Goal: Task Accomplishment & Management: Manage account settings

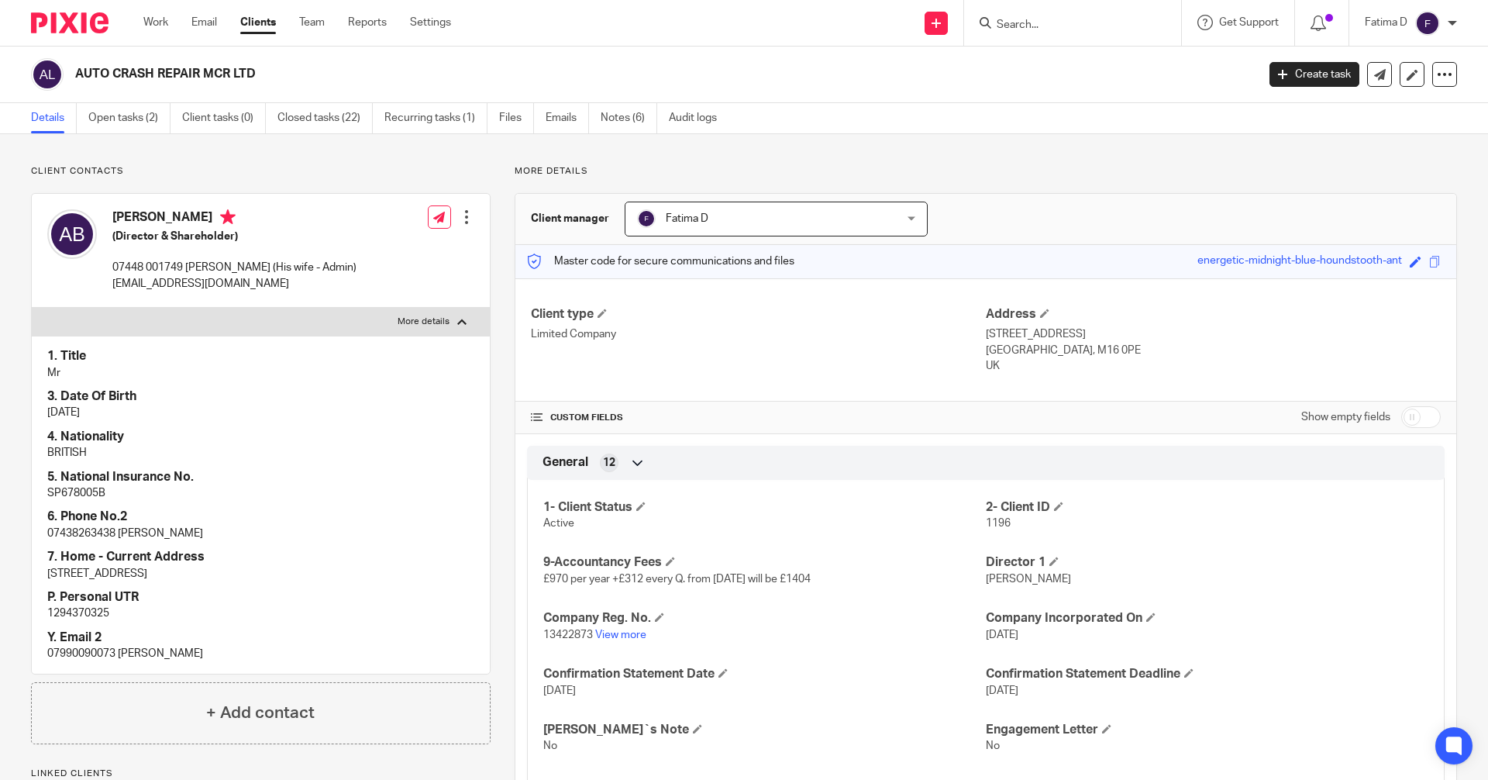
click at [1011, 19] on input "Search" at bounding box center [1064, 26] width 139 height 14
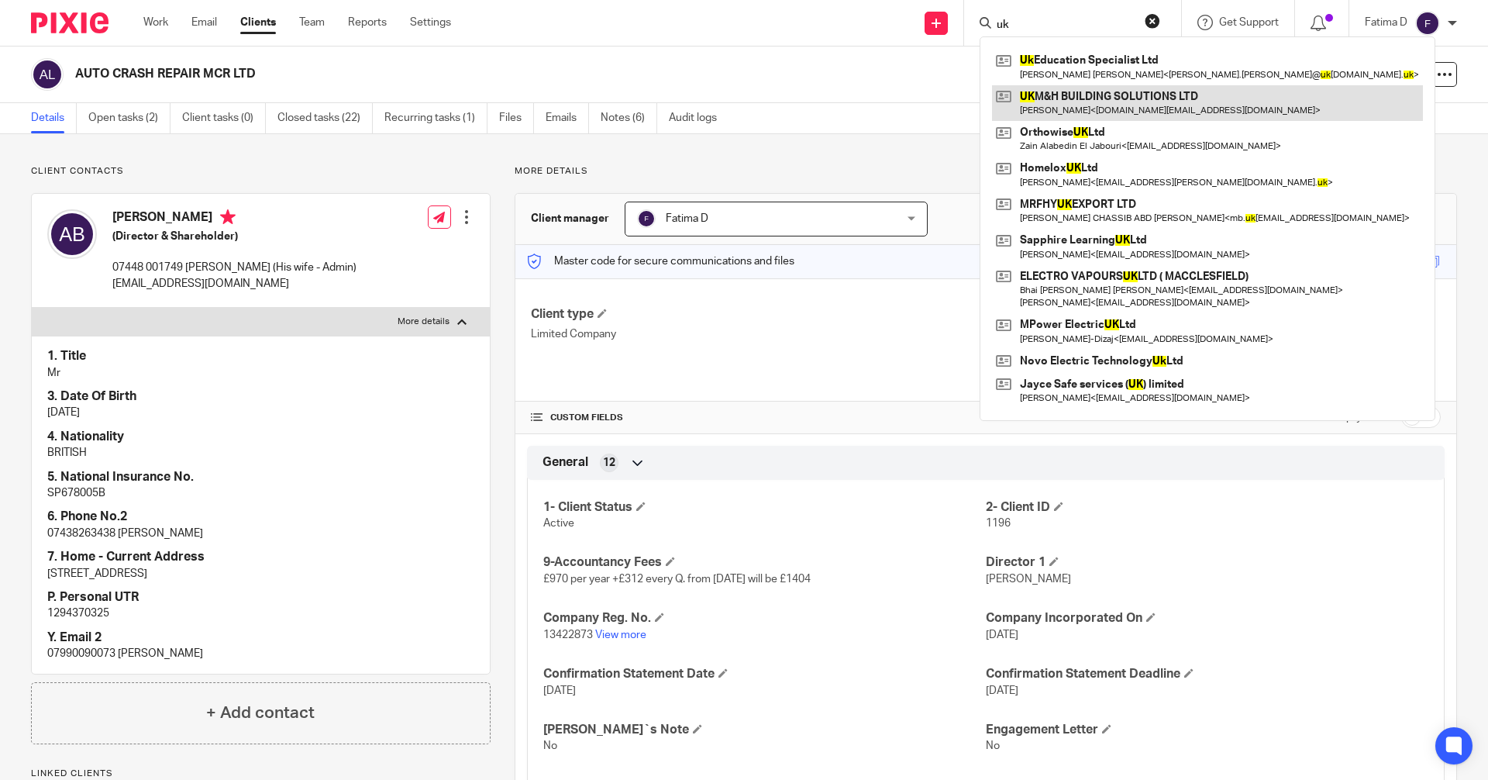
type input "uk"
click at [1059, 99] on link at bounding box center [1207, 103] width 431 height 36
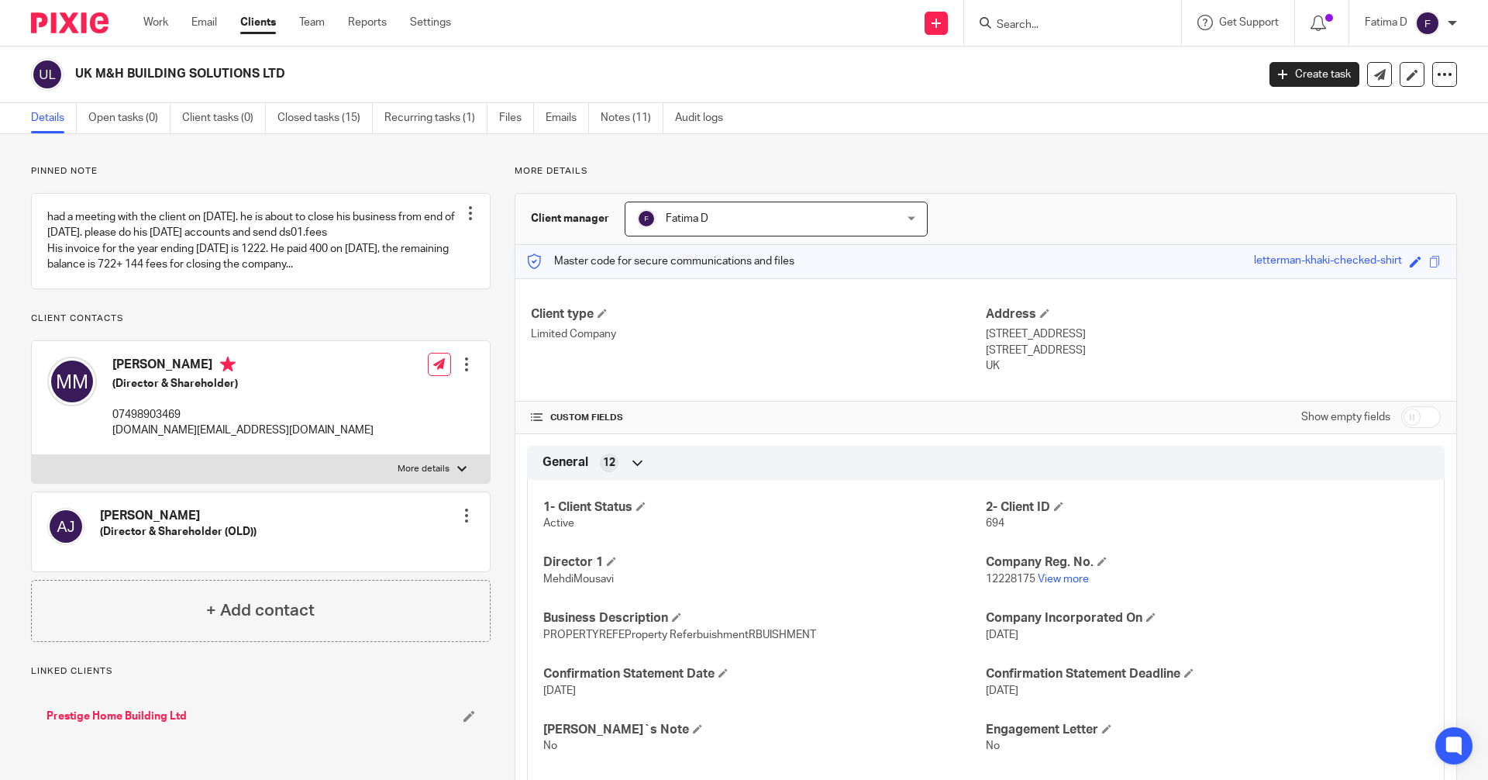
click at [463, 467] on label "More details" at bounding box center [261, 469] width 458 height 28
click at [32, 455] on input "More details" at bounding box center [31, 454] width 1 height 1
checkbox input "true"
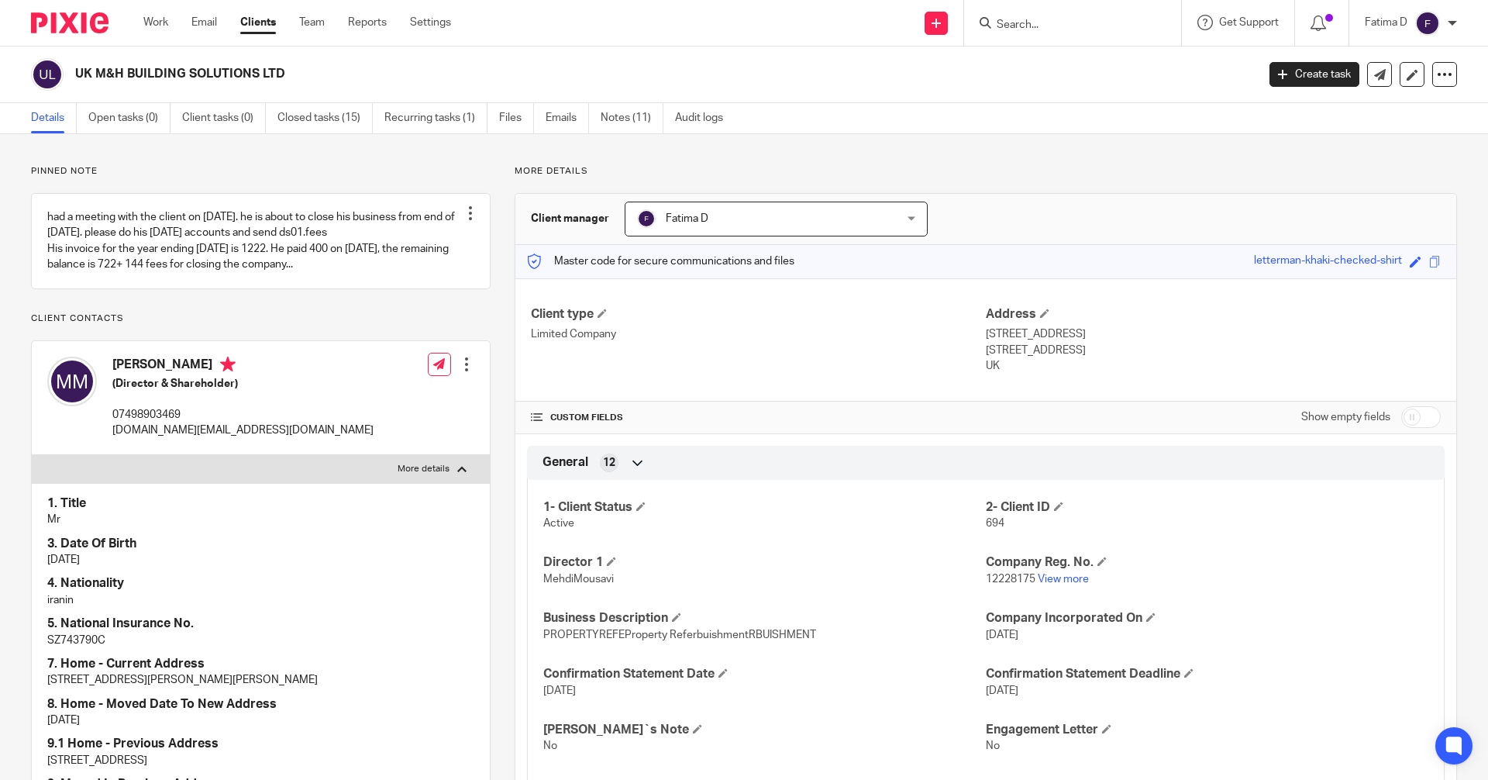
scroll to position [155, 0]
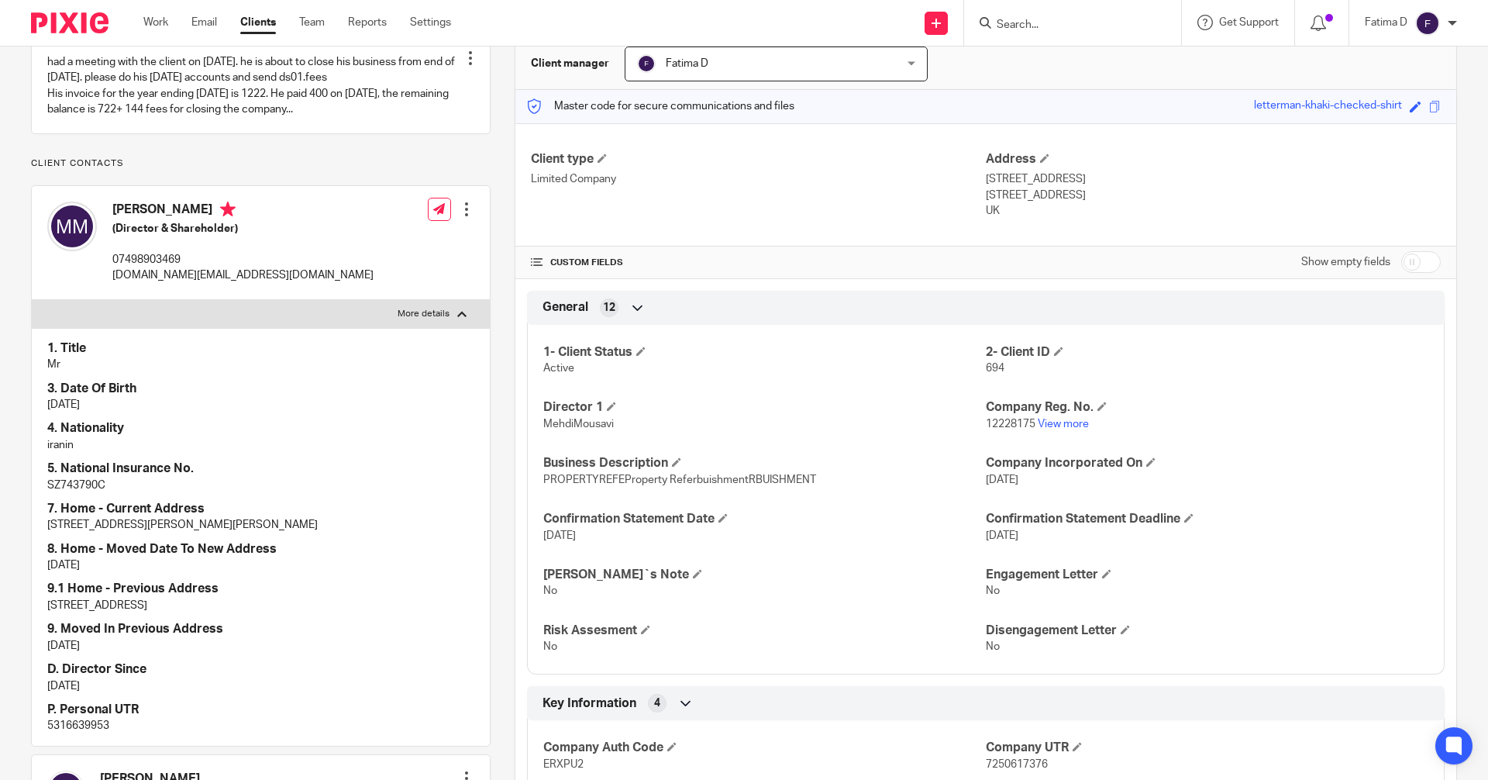
click at [90, 721] on p "5316639953" at bounding box center [260, 725] width 427 height 15
copy p "5316639953"
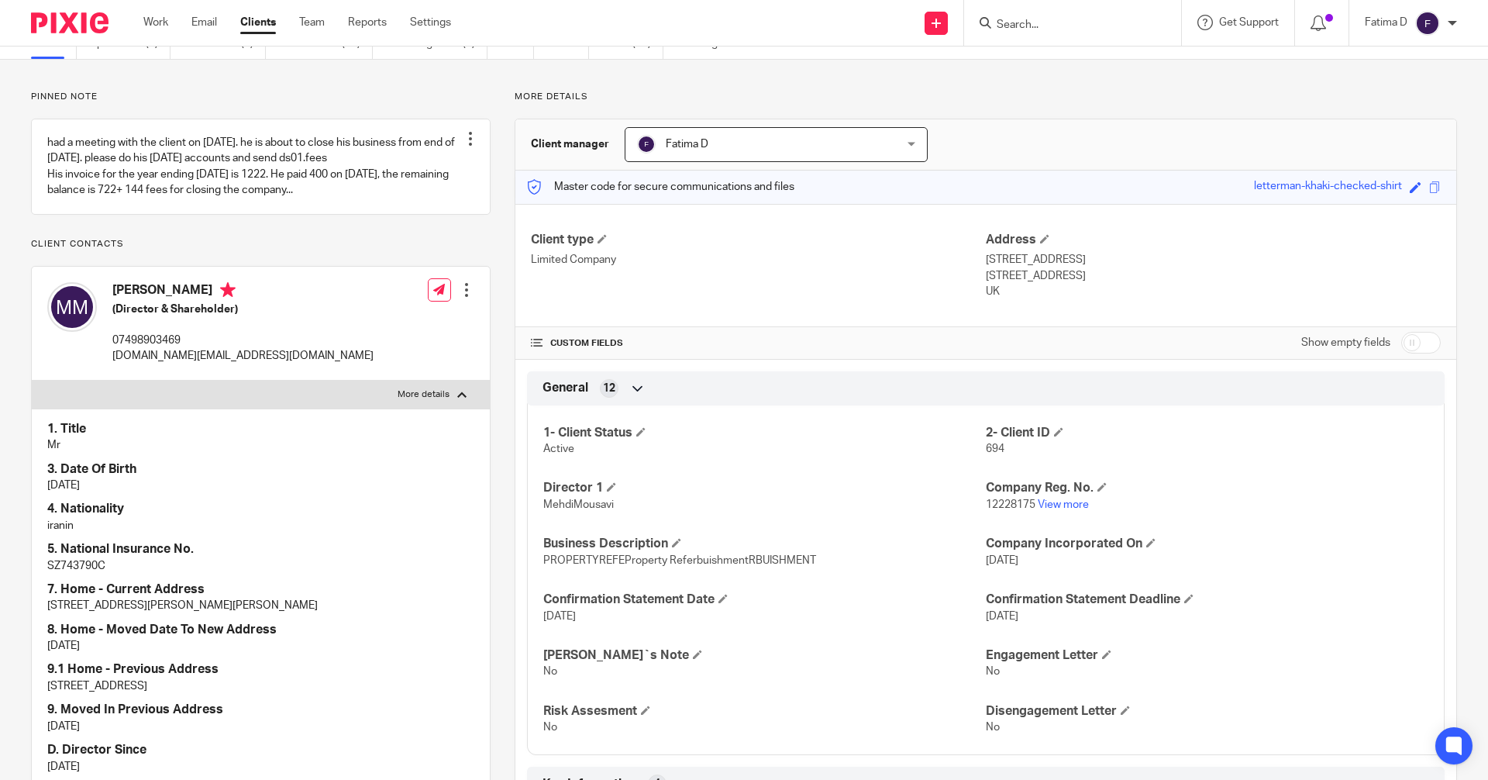
scroll to position [0, 0]
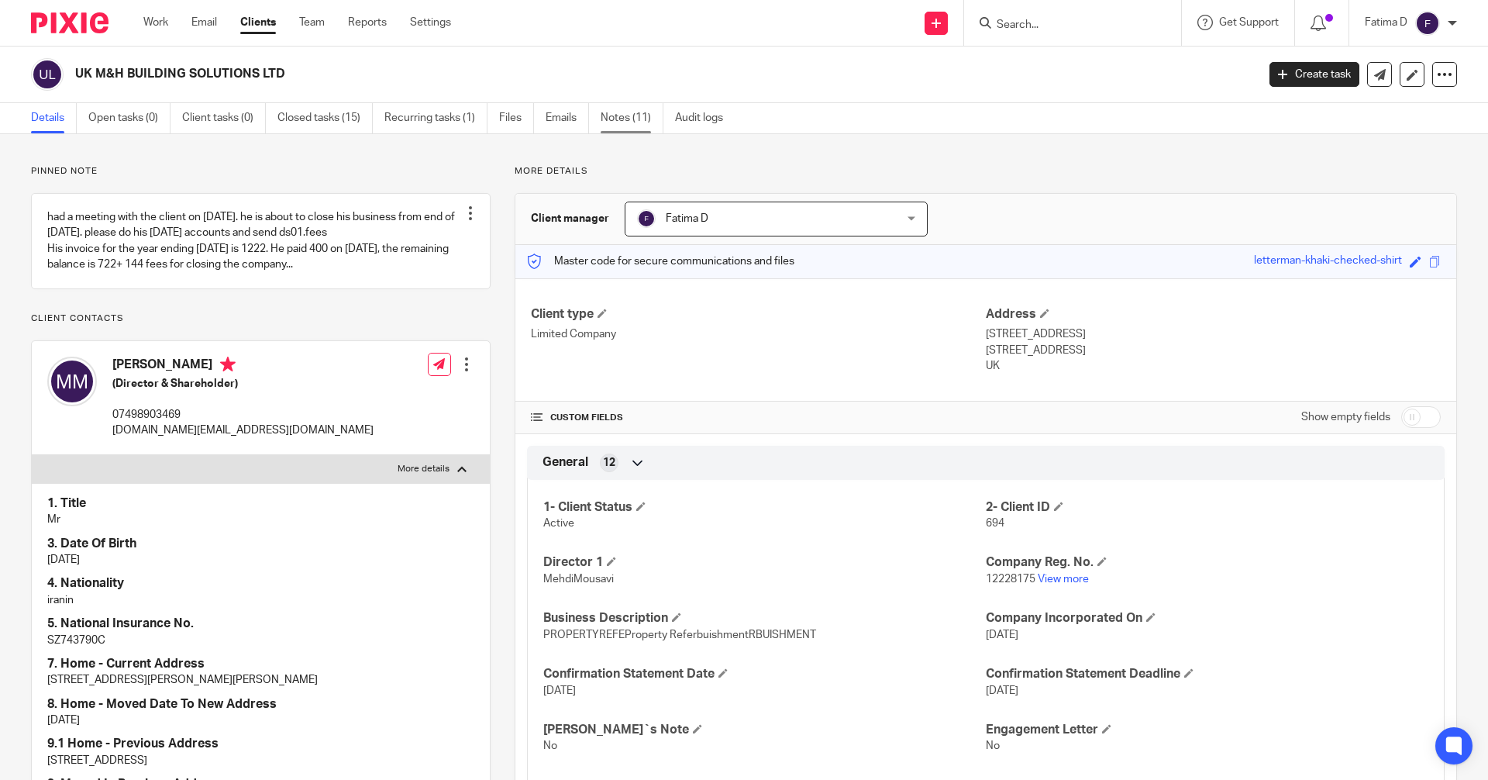
click at [627, 120] on link "Notes (11)" at bounding box center [632, 118] width 63 height 30
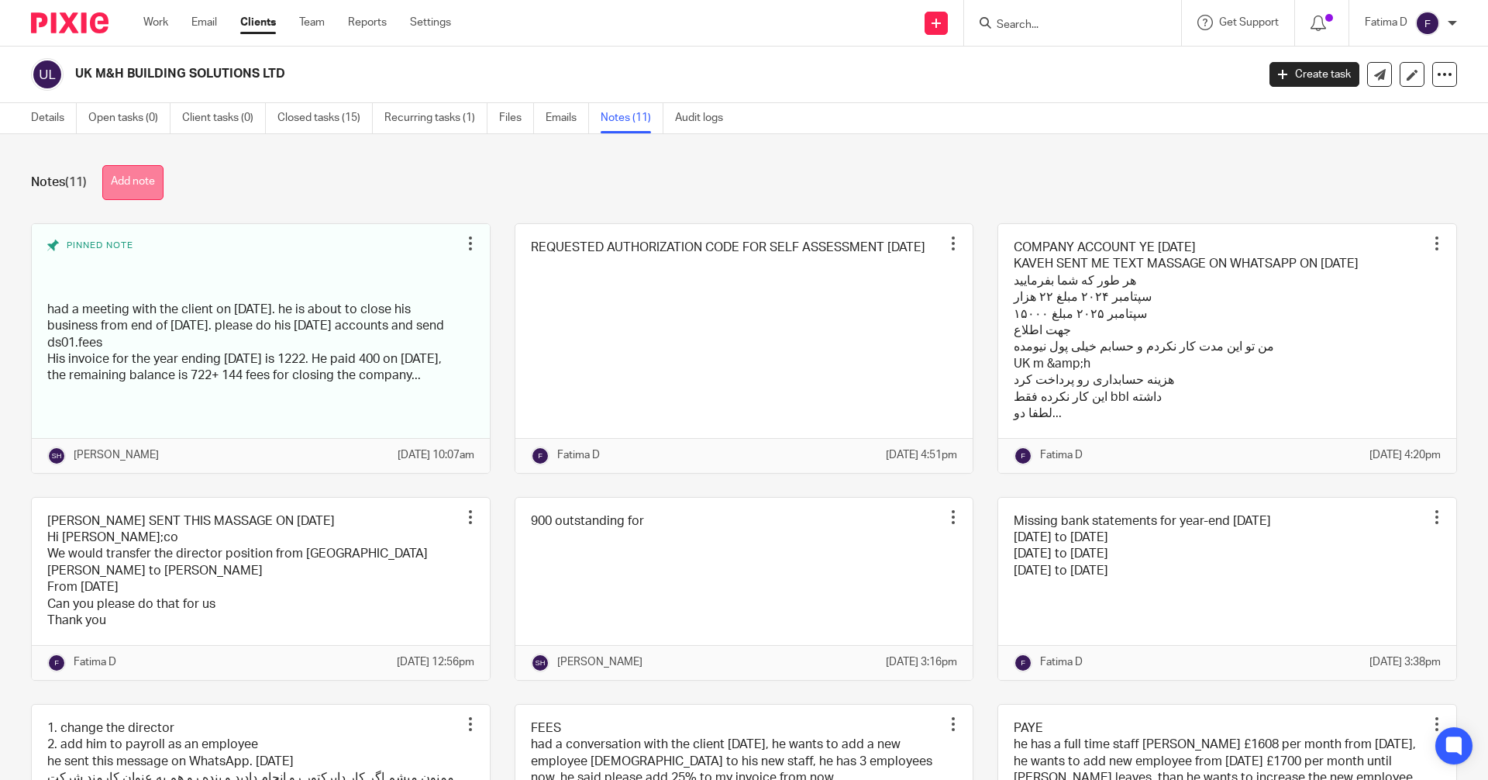
click at [164, 183] on button "Add note" at bounding box center [132, 182] width 61 height 35
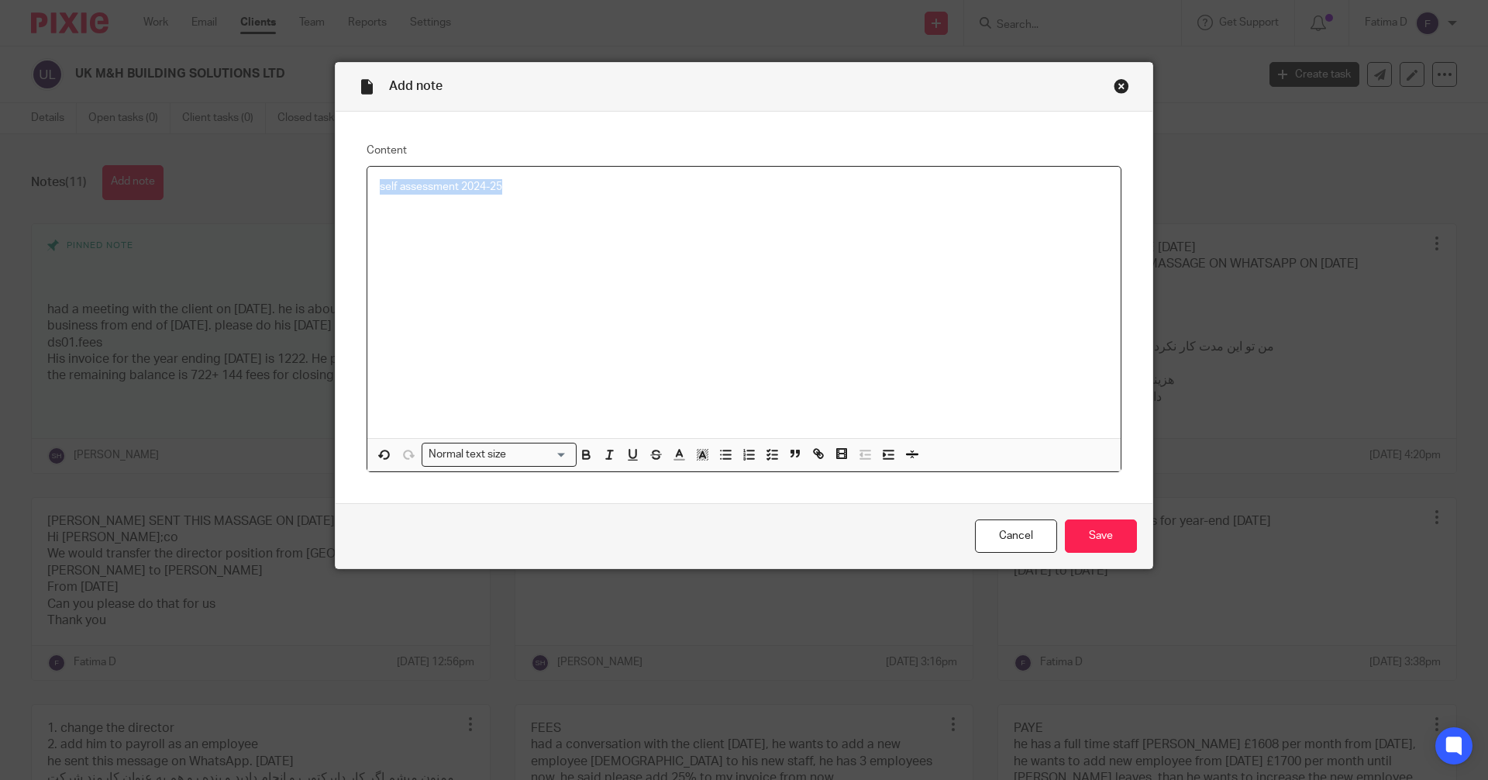
drag, startPoint x: 504, startPoint y: 184, endPoint x: 367, endPoint y: 175, distance: 138.3
click at [367, 175] on div "self assessment 2024-25" at bounding box center [743, 302] width 753 height 271
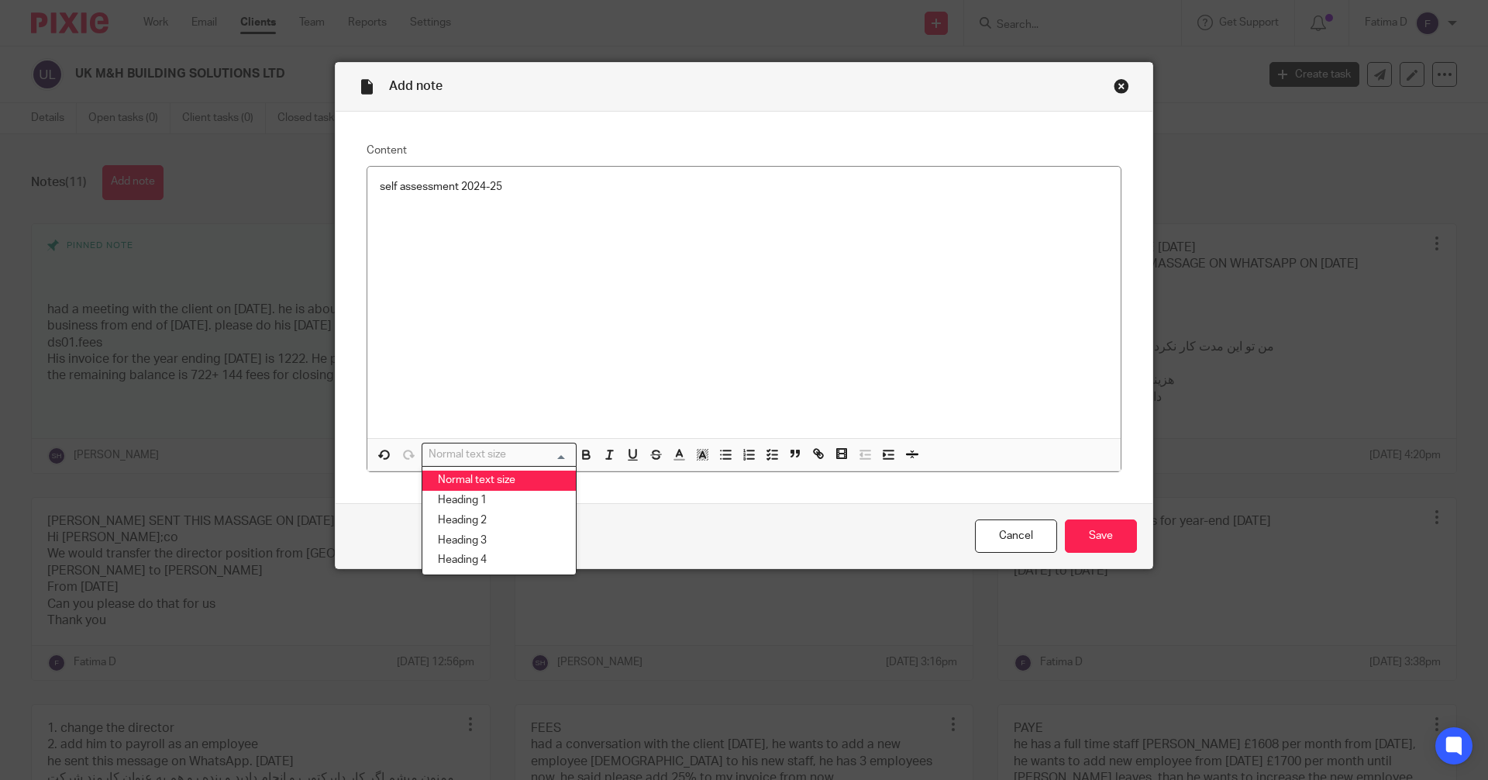
drag, startPoint x: 549, startPoint y: 453, endPoint x: 553, endPoint y: 475, distance: 22.7
click at [551, 454] on input "Search for option" at bounding box center [495, 454] width 143 height 16
drag, startPoint x: 484, startPoint y: 512, endPoint x: 554, endPoint y: 473, distance: 80.8
click at [518, 490] on ul "Normal text size Heading 1 Heading 2 Heading 3 Heading 4" at bounding box center [499, 520] width 155 height 109
click at [581, 451] on icon "button" at bounding box center [586, 454] width 14 height 14
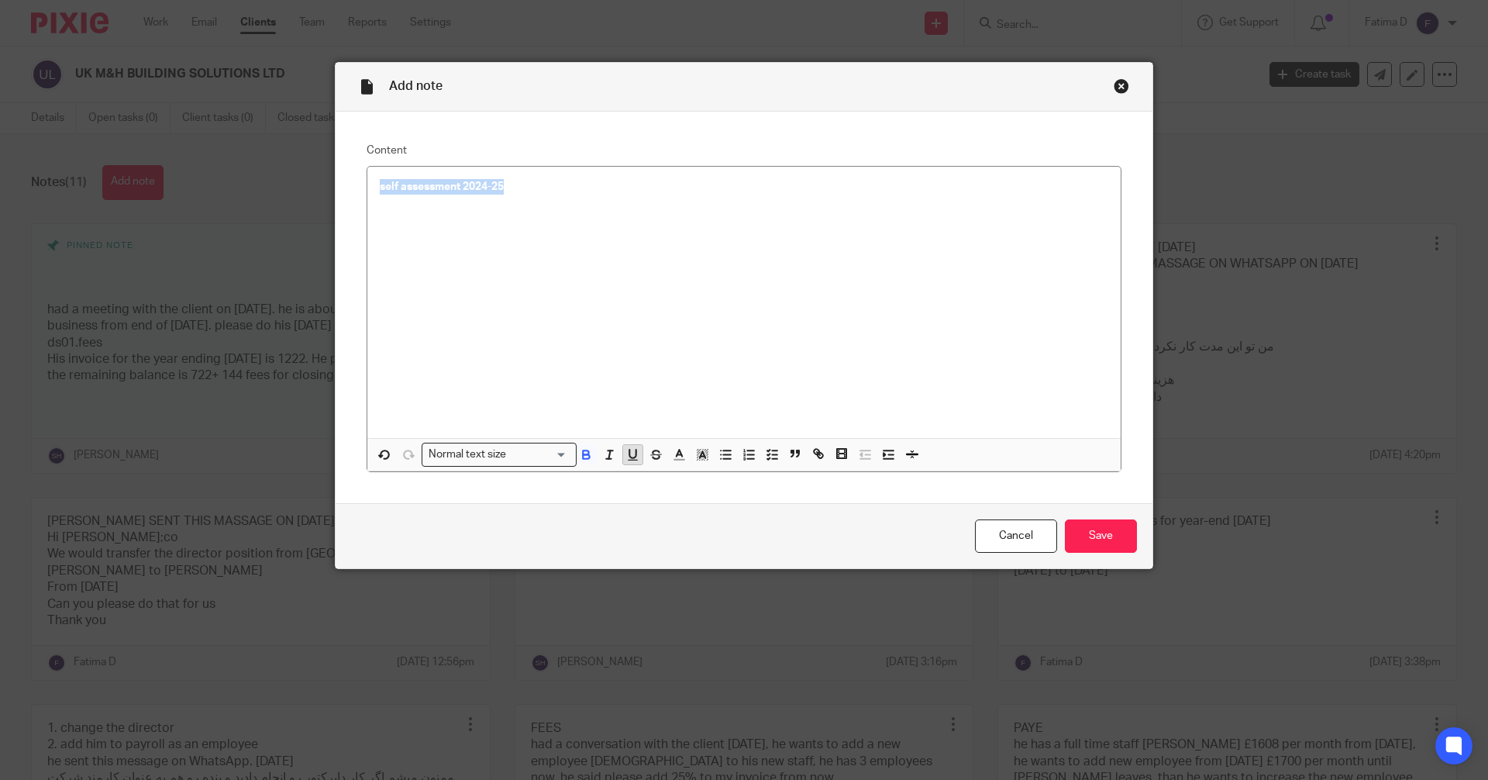
click at [632, 453] on icon "button" at bounding box center [632, 454] width 14 height 14
drag, startPoint x: 562, startPoint y: 452, endPoint x: 557, endPoint y: 460, distance: 9.7
click at [562, 453] on div "Normal text size" at bounding box center [495, 452] width 146 height 19
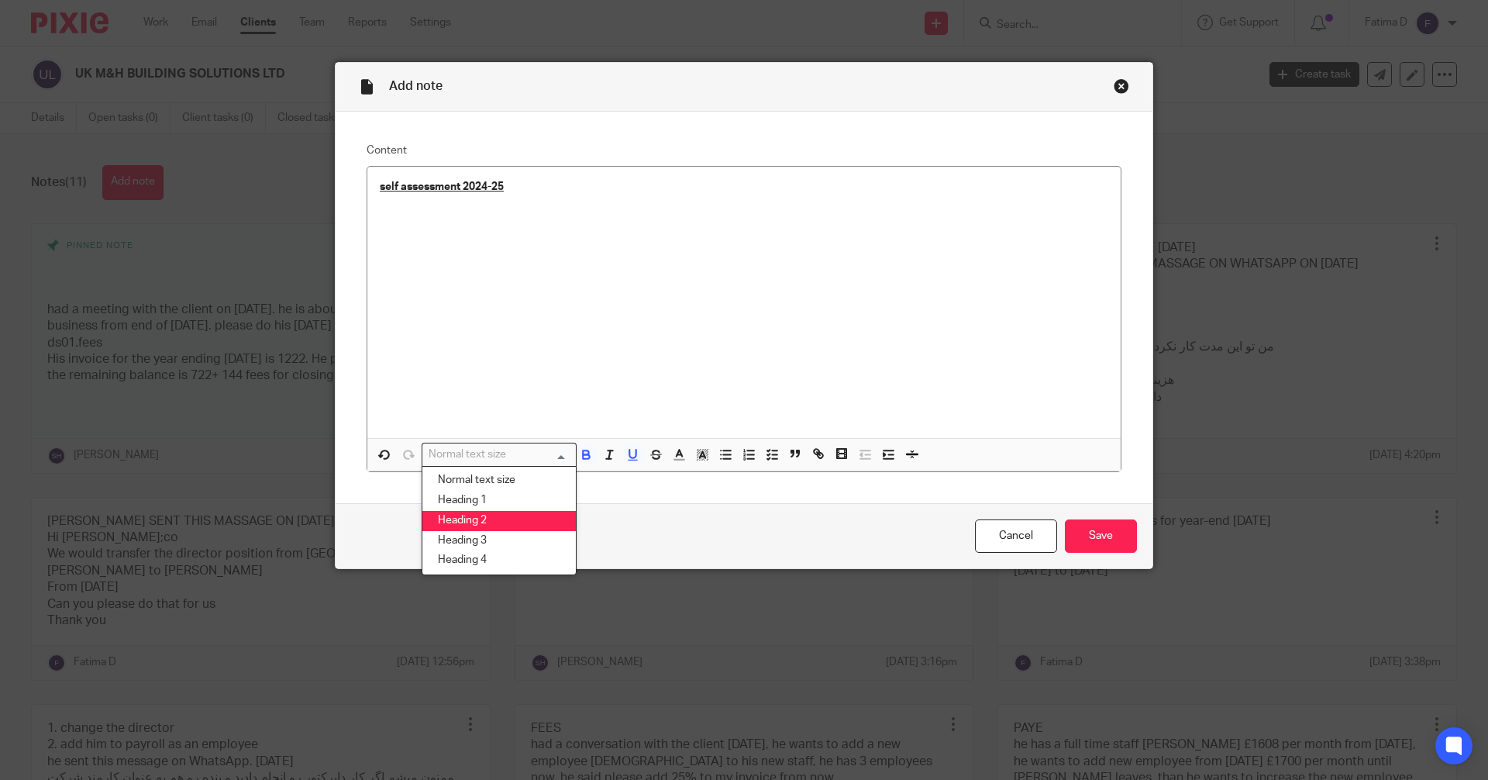
click at [483, 513] on li "Heading 2" at bounding box center [498, 521] width 153 height 20
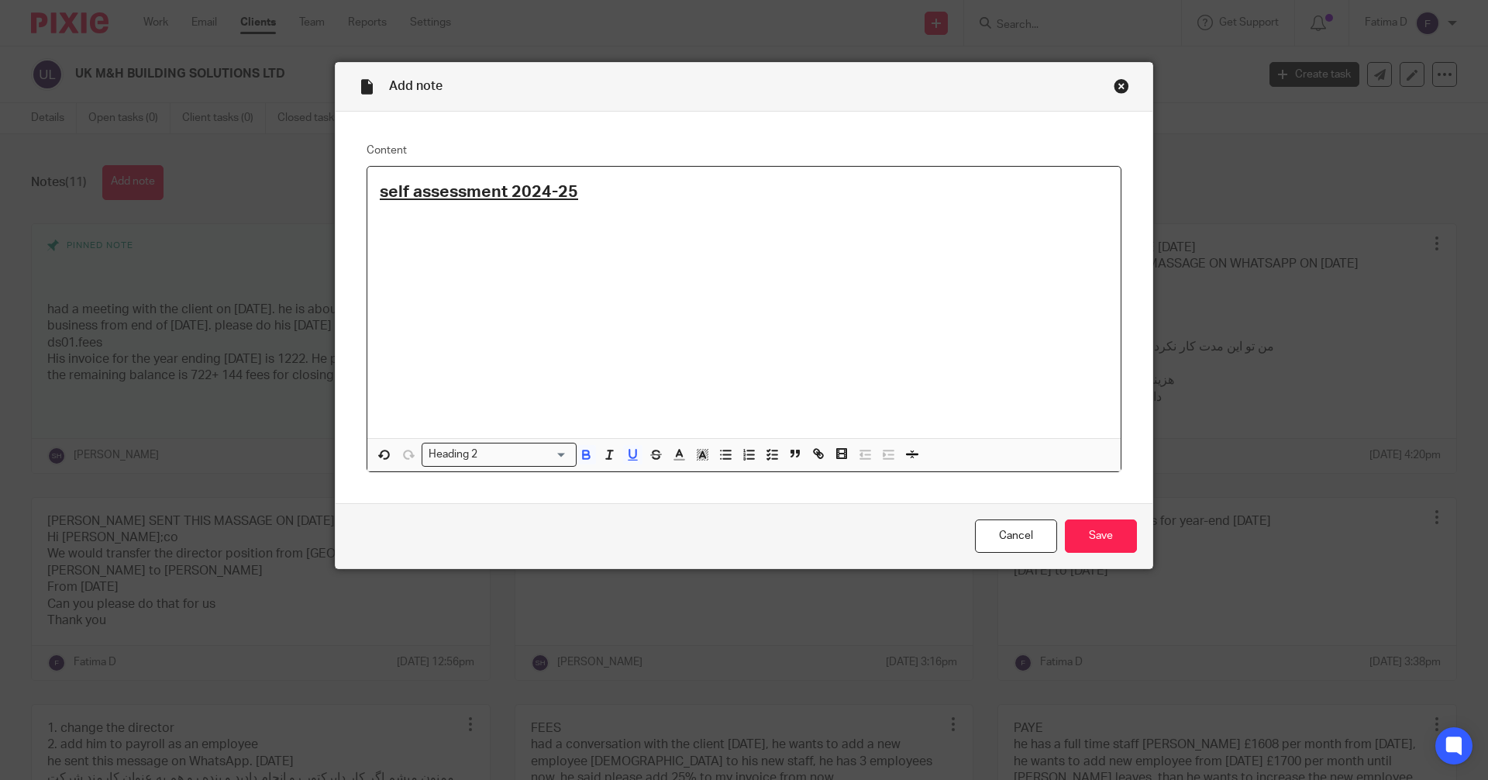
click at [583, 193] on h2 "self assessment 2024-25" at bounding box center [744, 192] width 728 height 26
click at [380, 212] on p "i authorised the client and checked somone did his self assessment on 18/05/202…" at bounding box center [744, 212] width 728 height 15
click at [556, 219] on p "I authorised the client and checked somone did his self assessment on 18/05/202…" at bounding box center [744, 212] width 728 height 15
click at [866, 212] on p "I authorised the client and checked someone did his self assessment on 18/05/20…" at bounding box center [744, 212] width 728 height 15
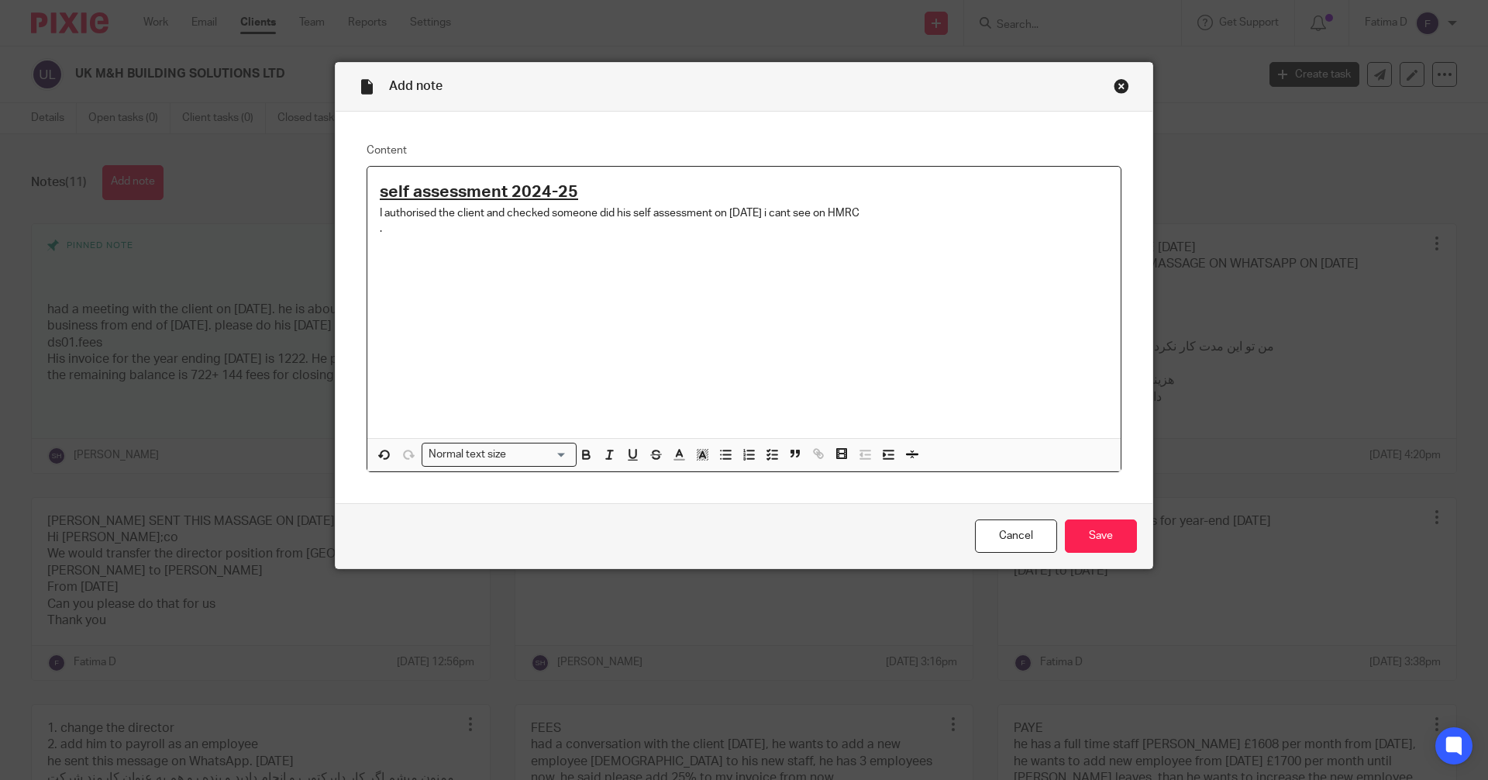
click at [786, 214] on p "I authorised the client and checked someone did his self assessment on 18/05/20…" at bounding box center [744, 212] width 728 height 15
click at [882, 213] on p "I authorised the client and checked someone did his self assessment on 18/05/20…" at bounding box center [744, 212] width 728 height 15
click at [915, 320] on div "self assessment 2024-25 I authorised the client and checked someone did his sel…" at bounding box center [743, 302] width 753 height 271
click at [1104, 532] on input "Save" at bounding box center [1101, 535] width 72 height 33
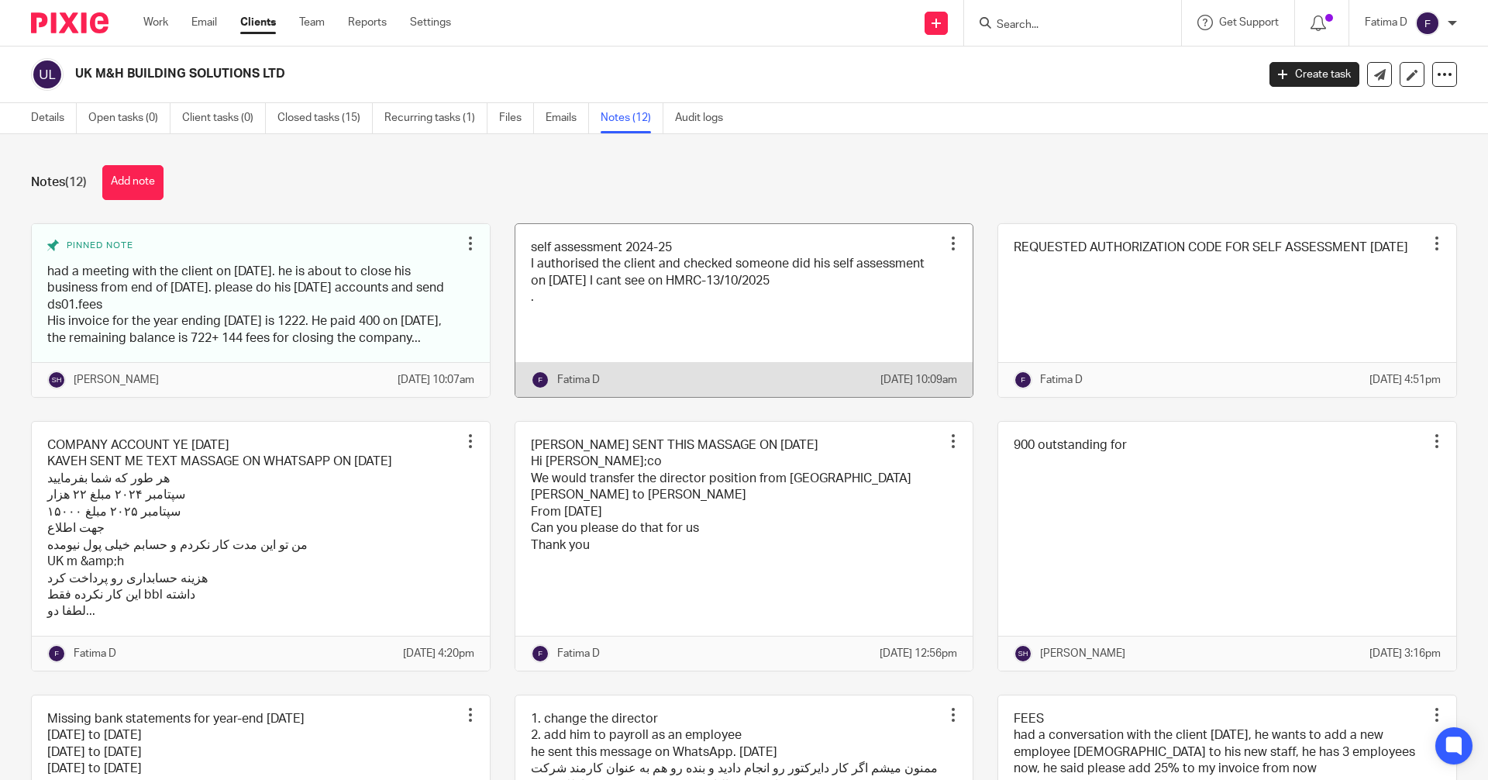
click at [732, 274] on link at bounding box center [744, 310] width 458 height 173
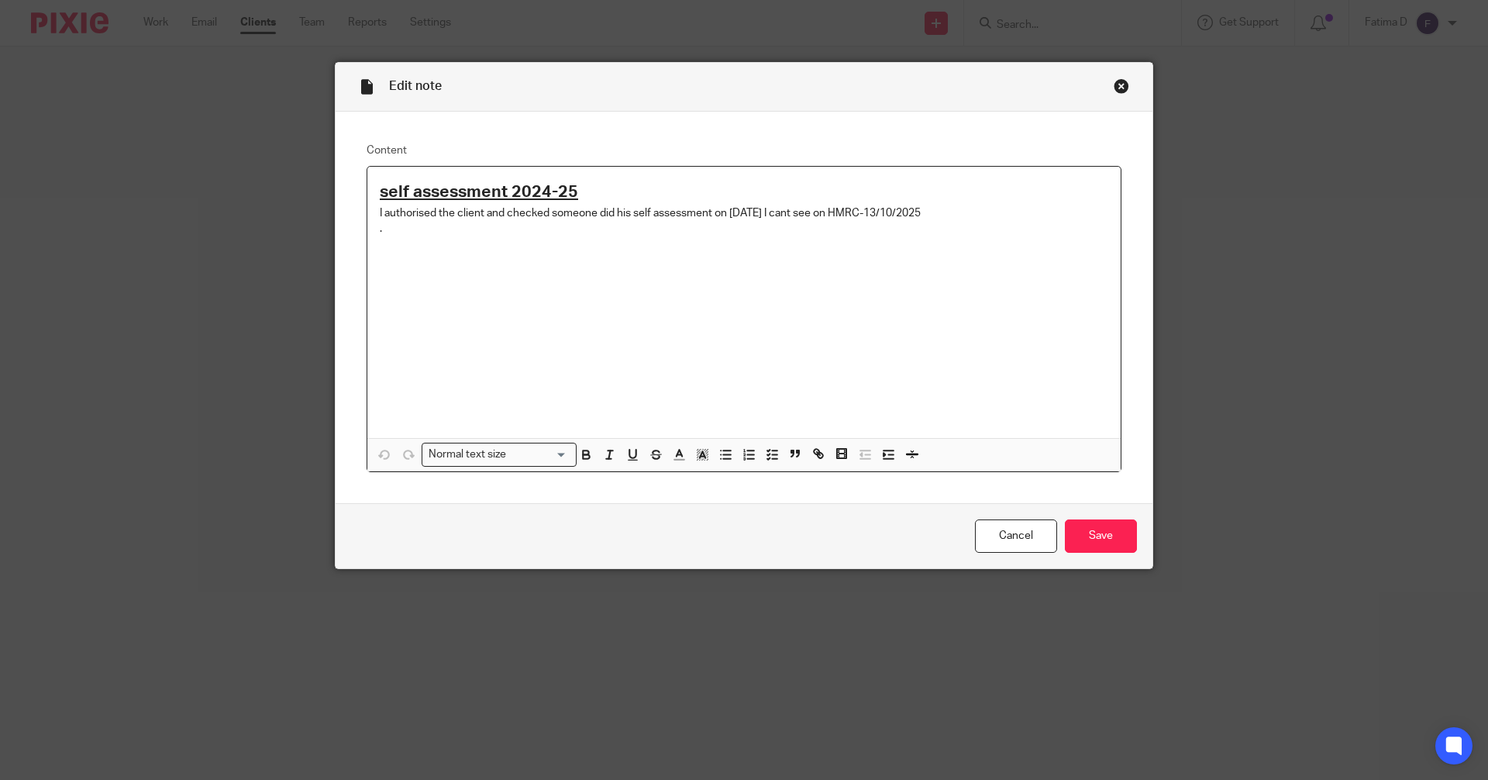
drag, startPoint x: 966, startPoint y: 215, endPoint x: 370, endPoint y: 213, distance: 595.9
click at [370, 213] on div "self assessment 2024-25 I authorised the client and checked someone did his sel…" at bounding box center [743, 302] width 753 height 271
copy p "I authorised the client and checked someone did his self assessment on 18/05/20…"
click at [1114, 85] on div "Close this dialog window" at bounding box center [1121, 85] width 15 height 15
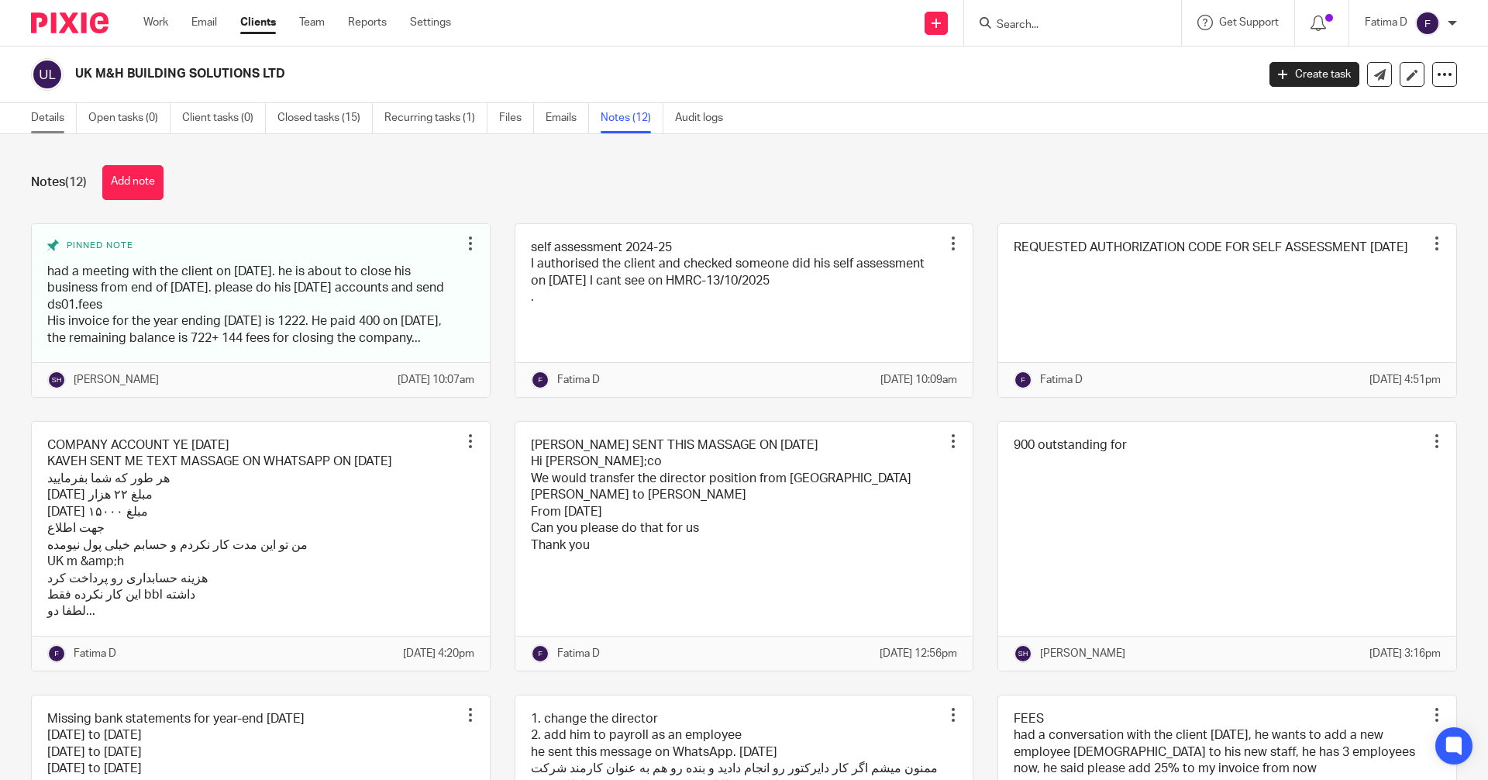
click at [52, 119] on link "Details" at bounding box center [54, 118] width 46 height 30
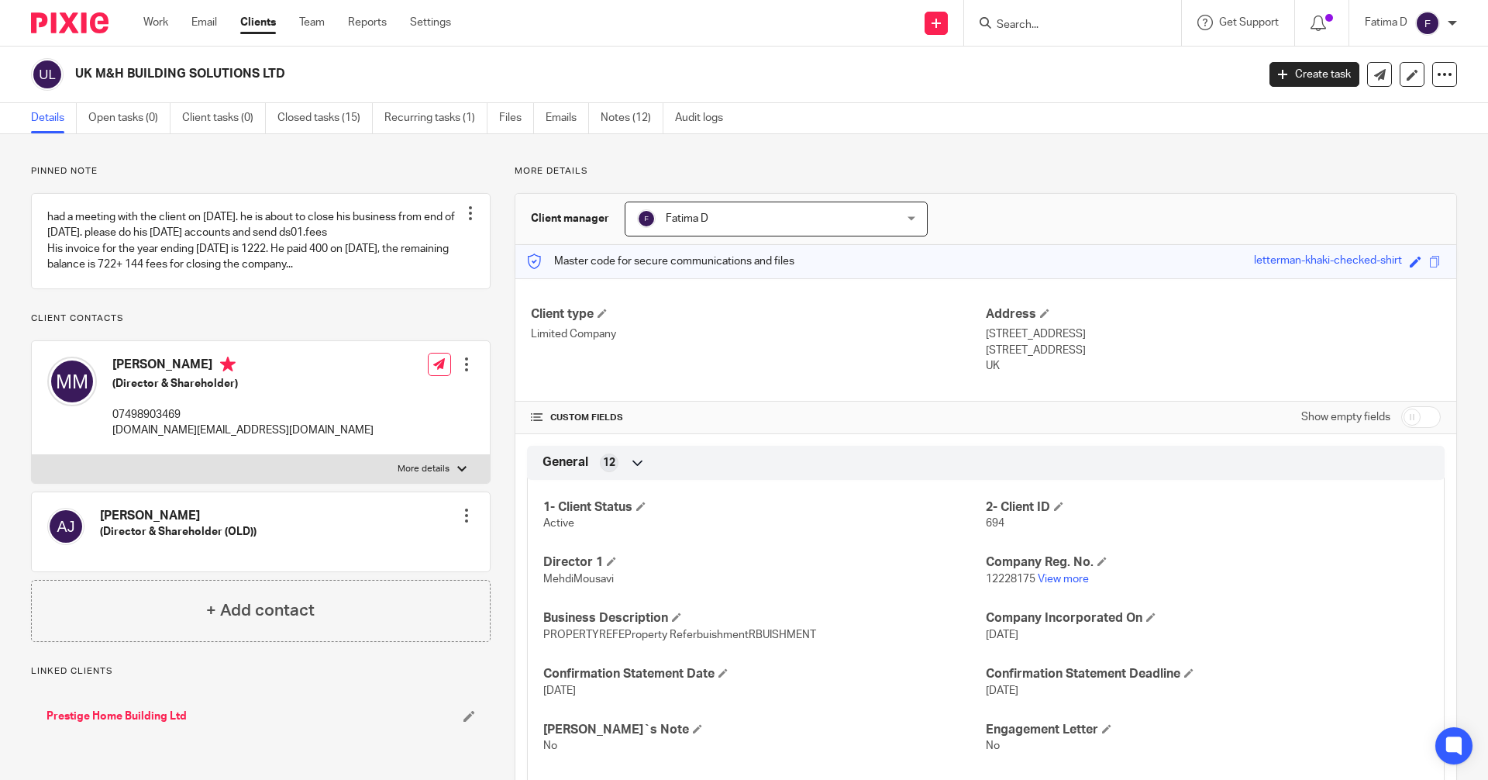
drag, startPoint x: 1403, startPoint y: 419, endPoint x: 1389, endPoint y: 442, distance: 26.7
click at [1403, 419] on input "checkbox" at bounding box center [1421, 417] width 40 height 22
checkbox input "true"
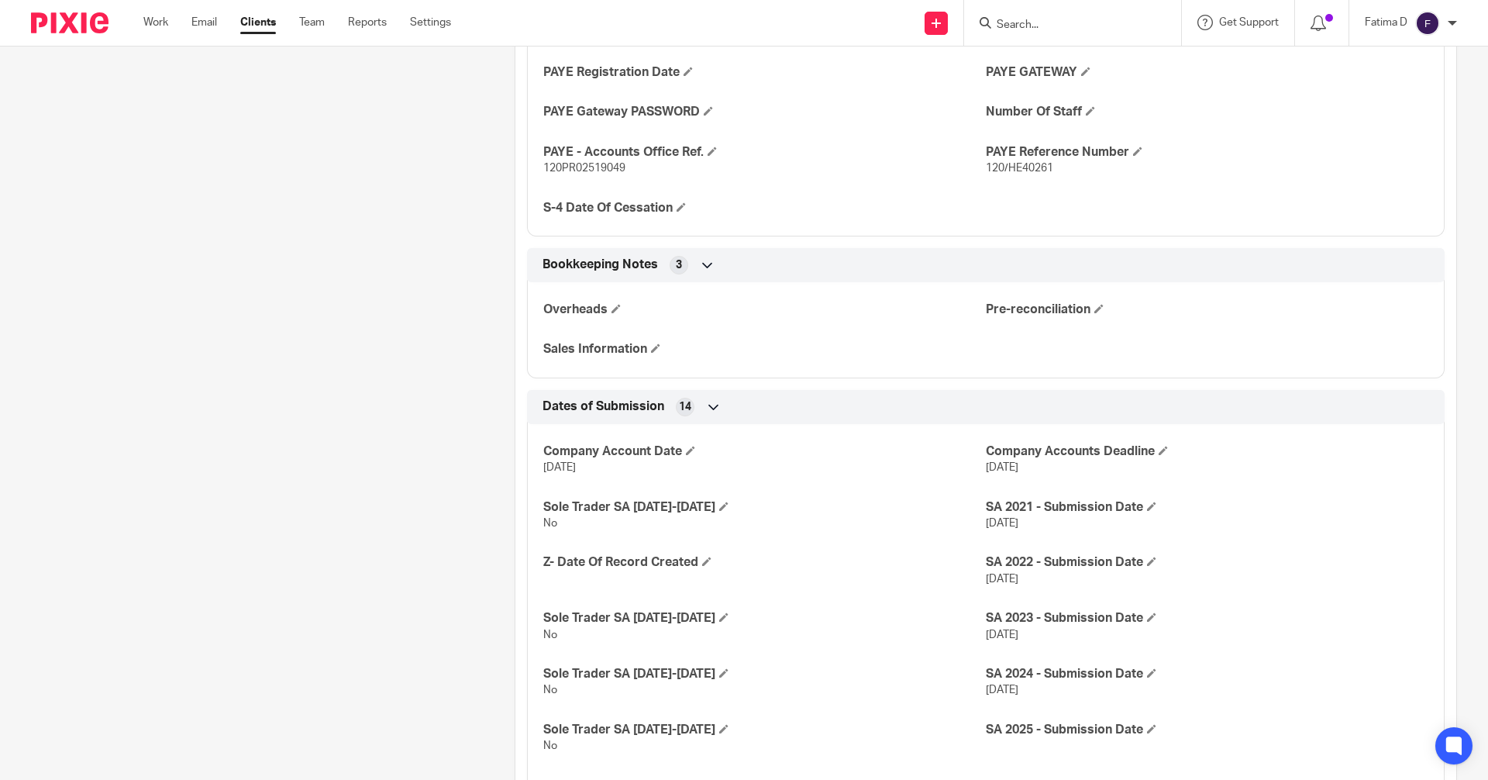
scroll to position [1984, 0]
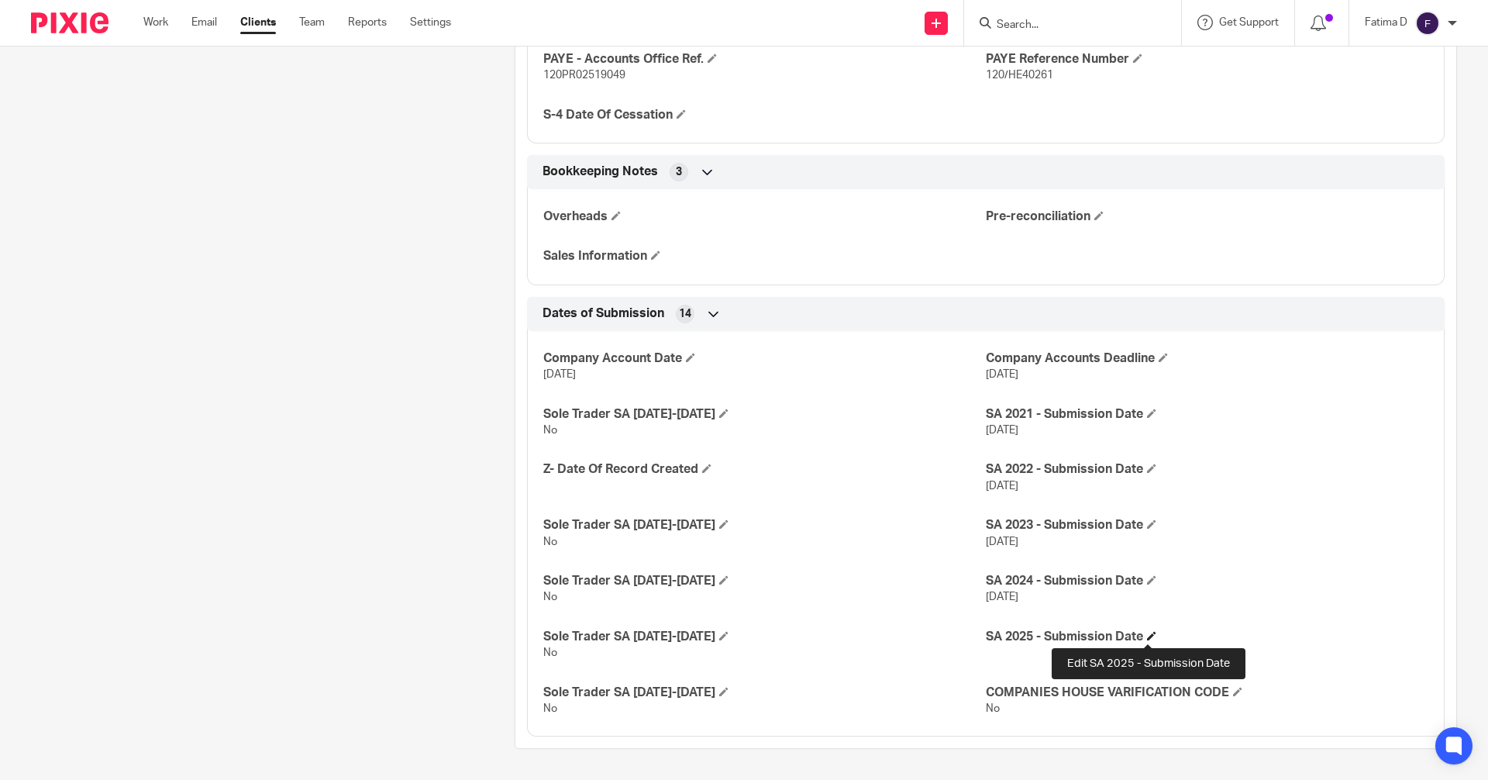
click at [1147, 639] on span at bounding box center [1151, 635] width 9 height 9
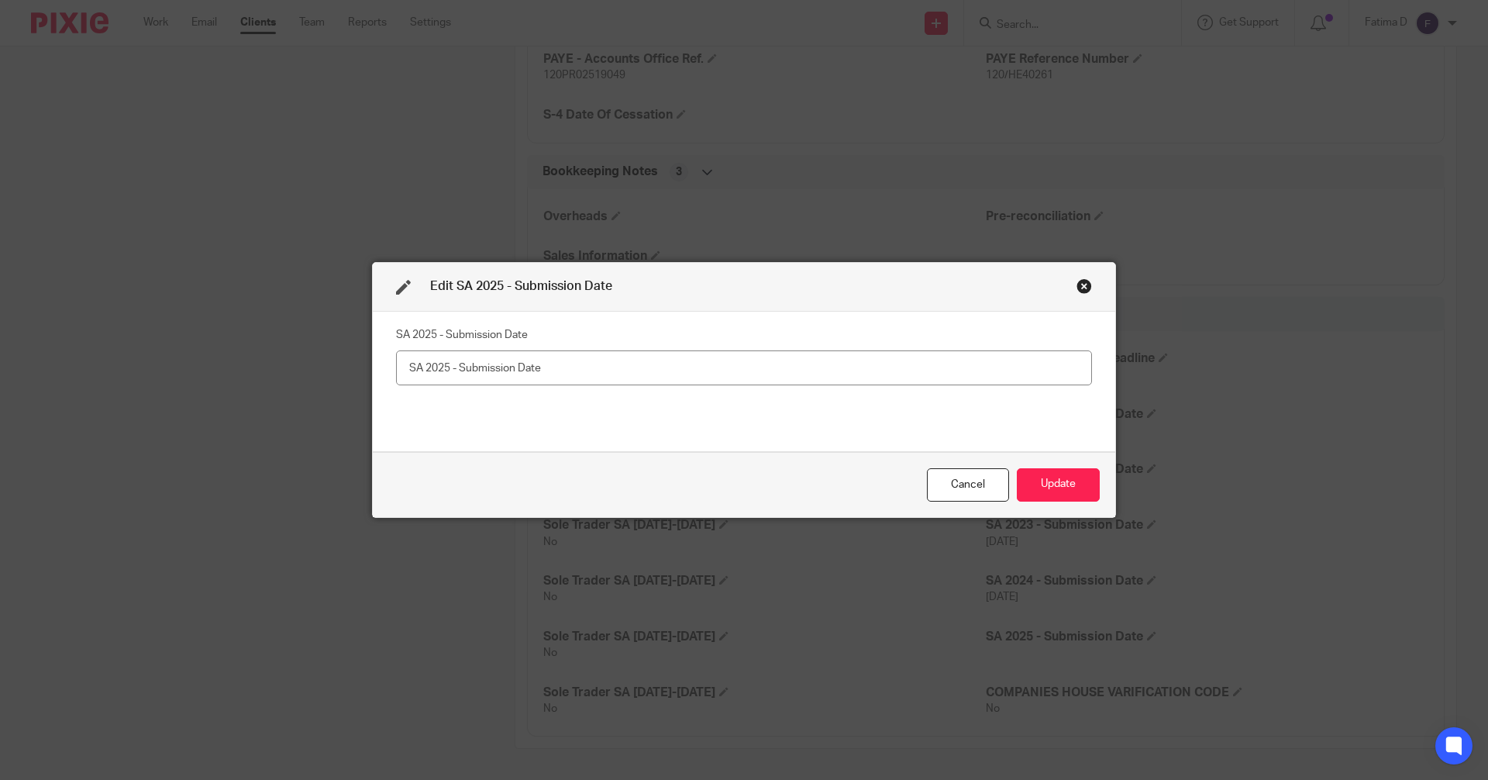
click at [403, 363] on input "text" at bounding box center [744, 367] width 696 height 35
drag, startPoint x: 406, startPoint y: 364, endPoint x: 401, endPoint y: 372, distance: 9.0
click at [401, 372] on input "text" at bounding box center [744, 367] width 696 height 35
click at [473, 363] on input "done with somone else on 18/07/2025" at bounding box center [744, 367] width 696 height 35
type input "done with someone else on 18/07/2025"
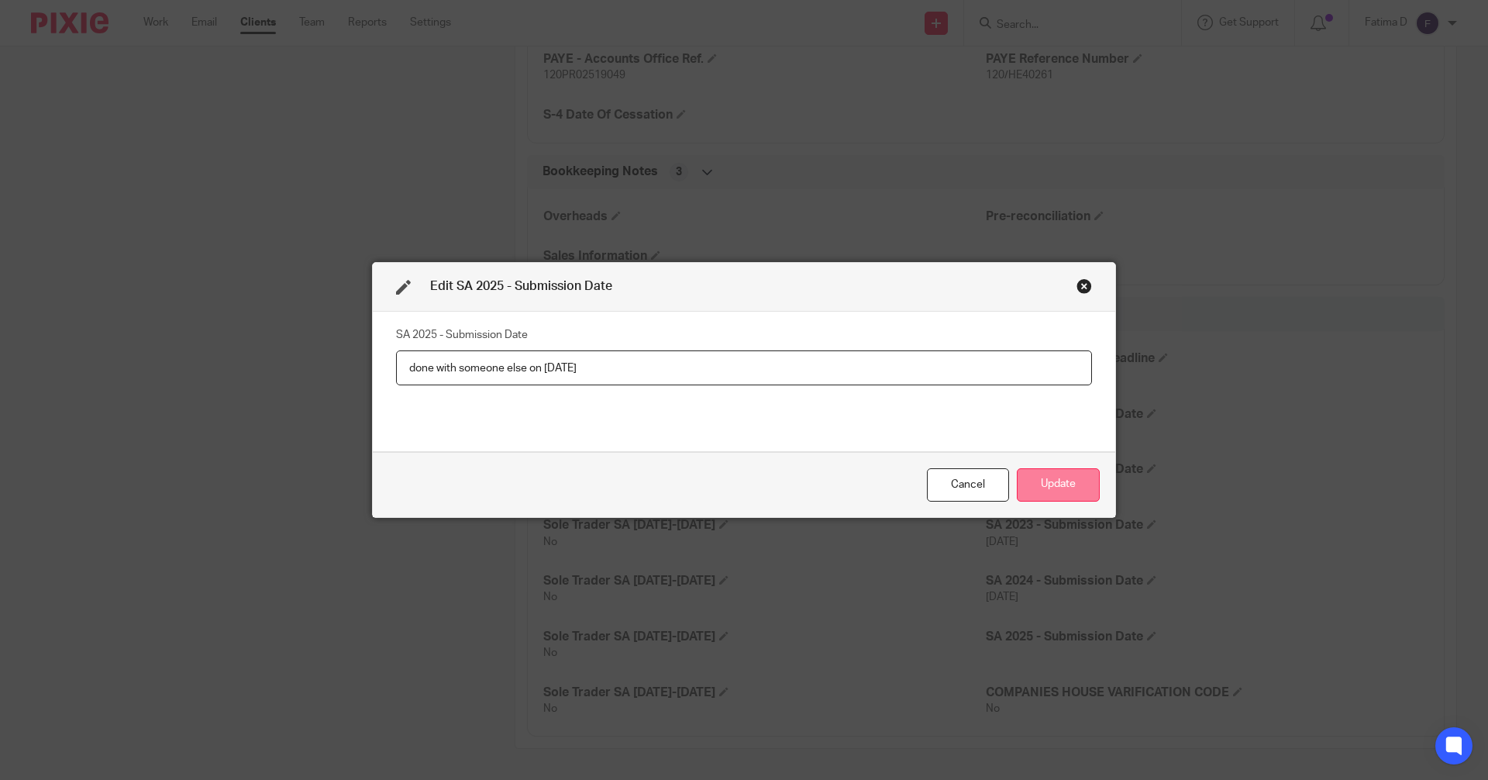
click at [1049, 480] on button "Update" at bounding box center [1058, 484] width 83 height 33
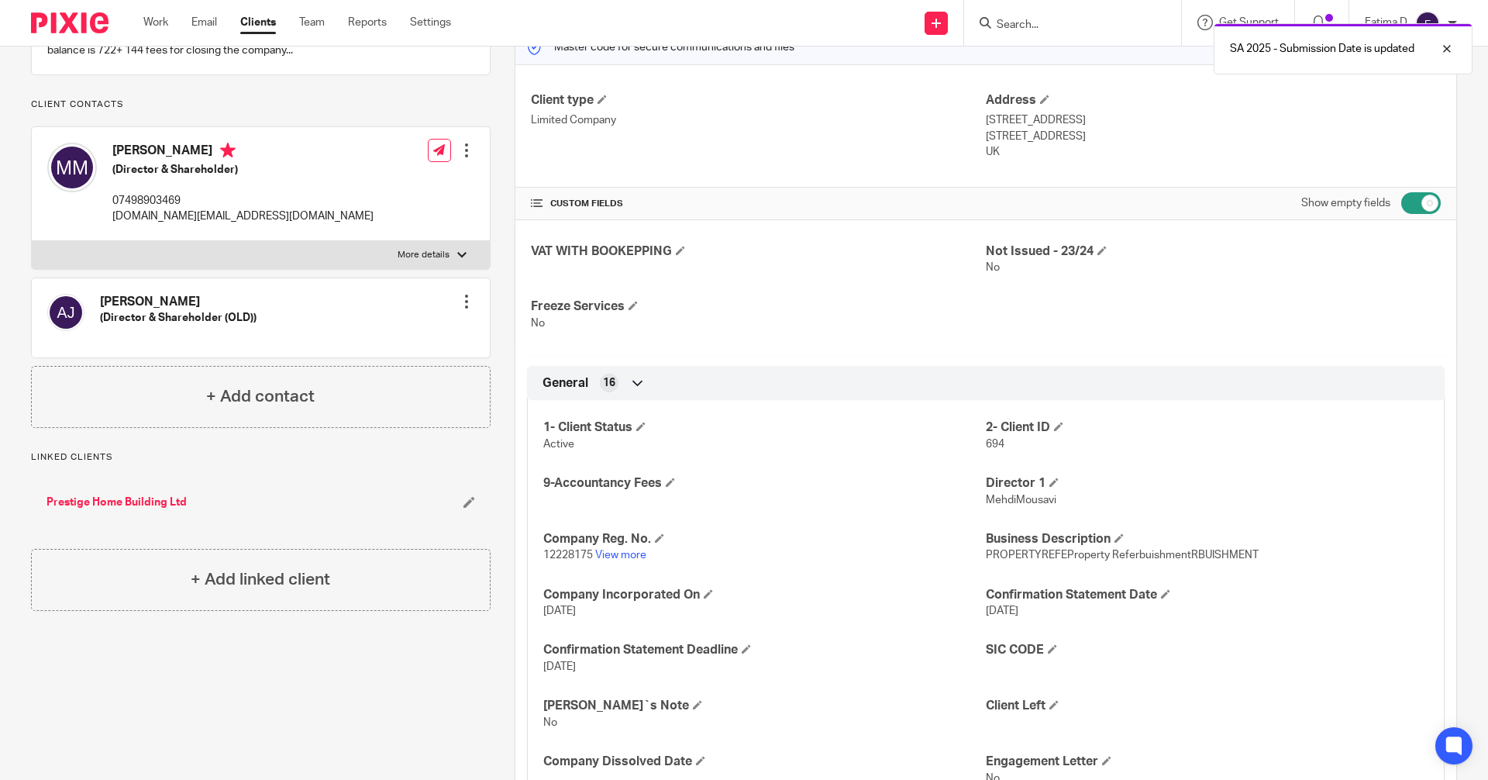
scroll to position [0, 0]
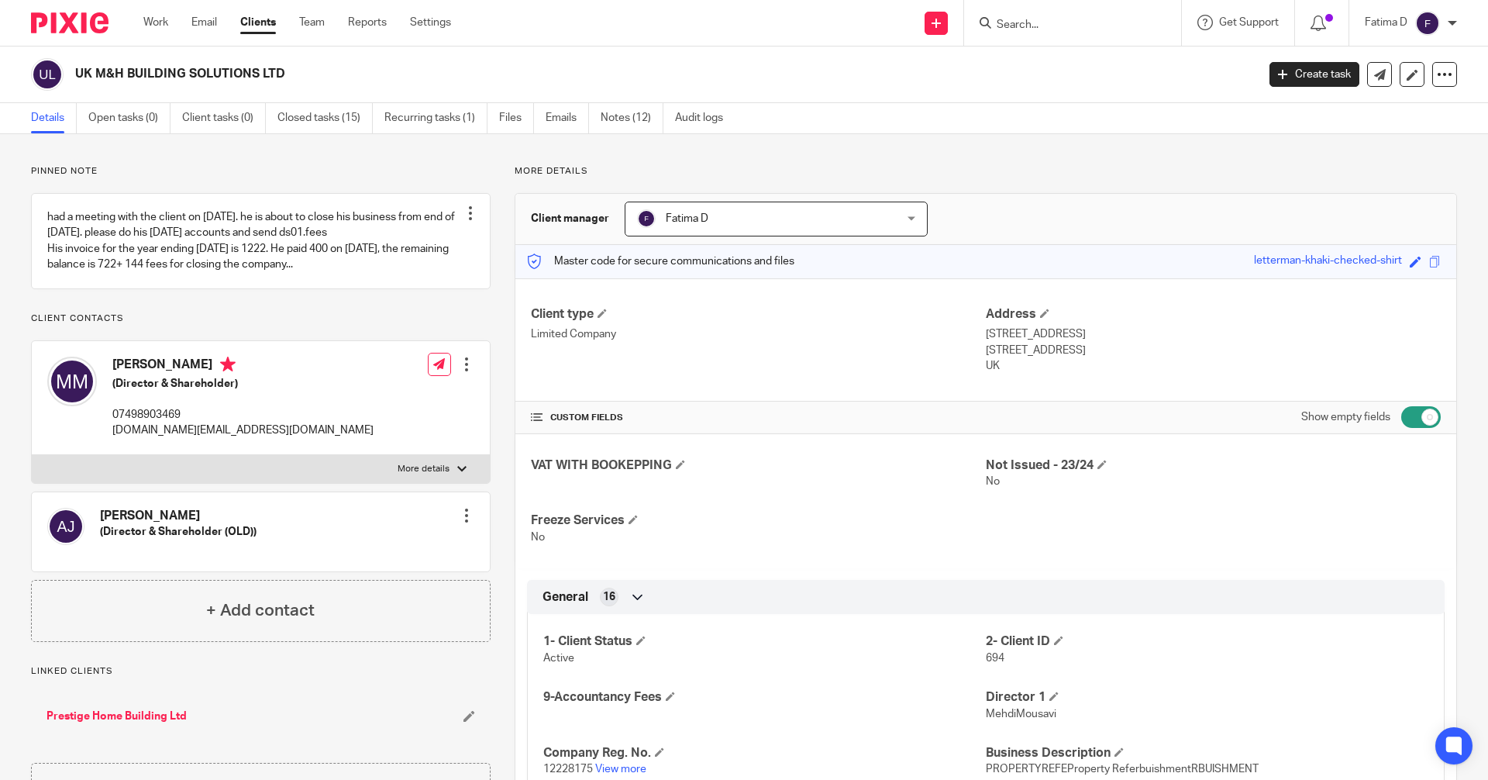
click at [43, 116] on link "Details" at bounding box center [54, 118] width 46 height 30
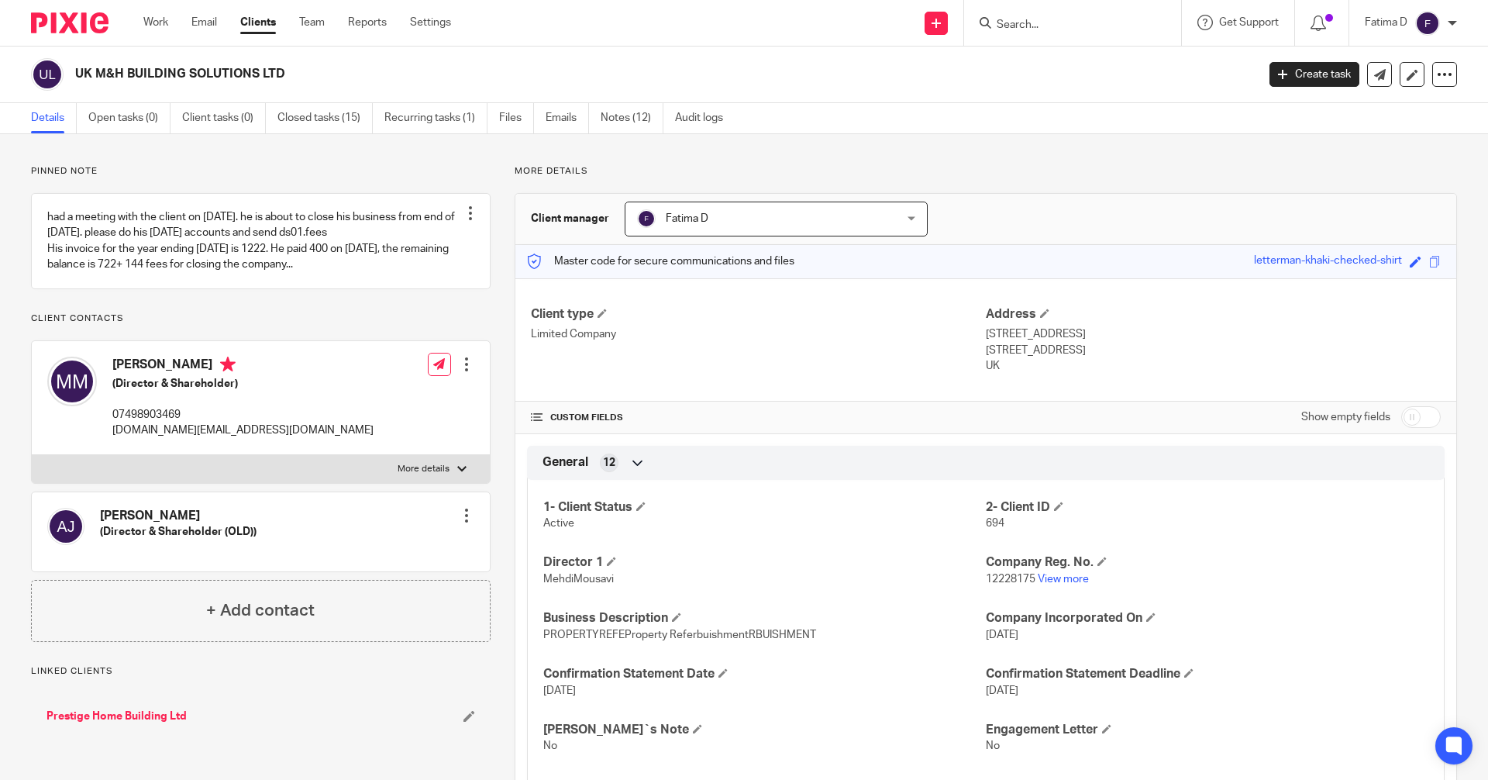
click at [1003, 16] on form at bounding box center [1077, 22] width 165 height 19
click at [1004, 23] on input "Search" at bounding box center [1064, 26] width 139 height 14
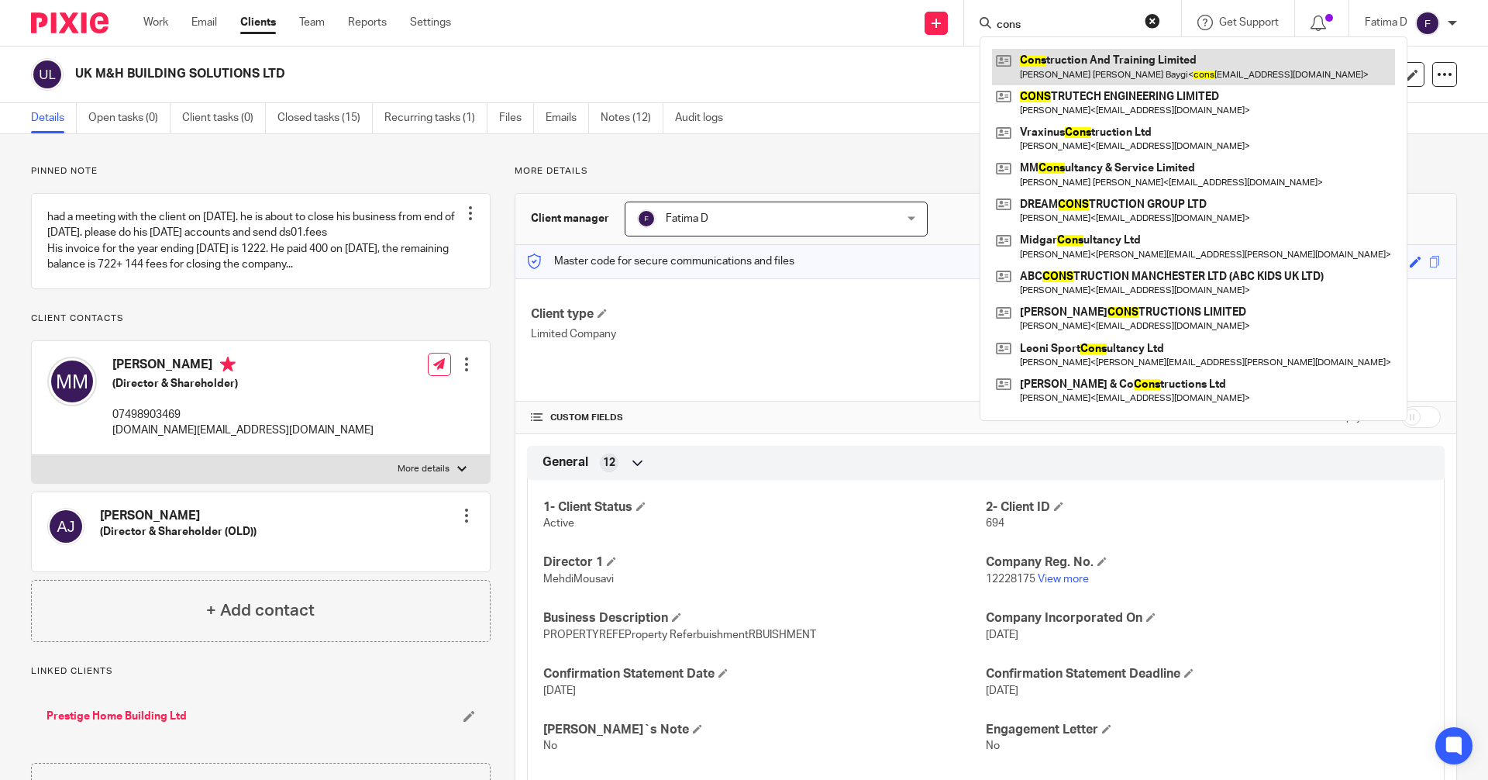
type input "cons"
click at [1067, 62] on link at bounding box center [1193, 67] width 403 height 36
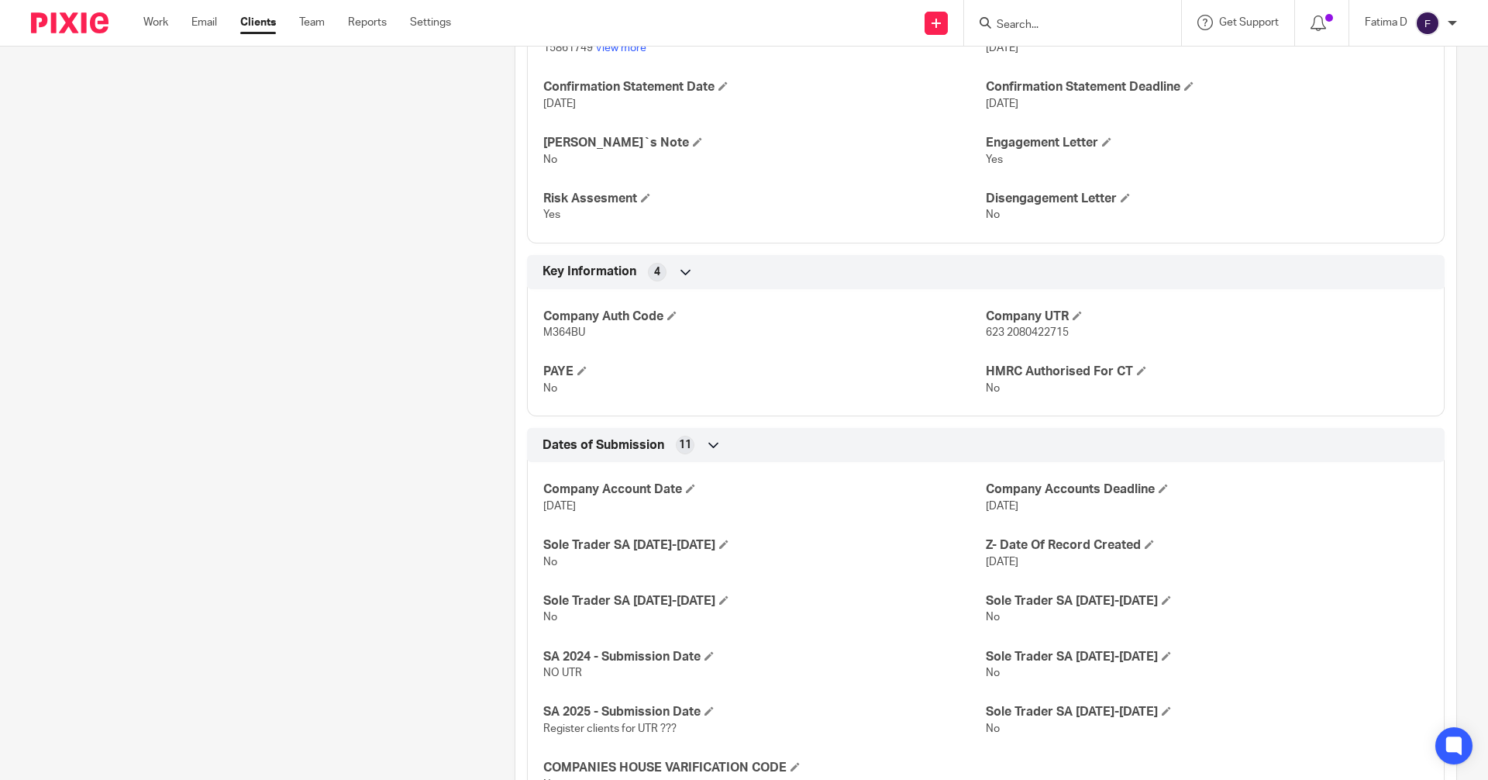
scroll to position [607, 0]
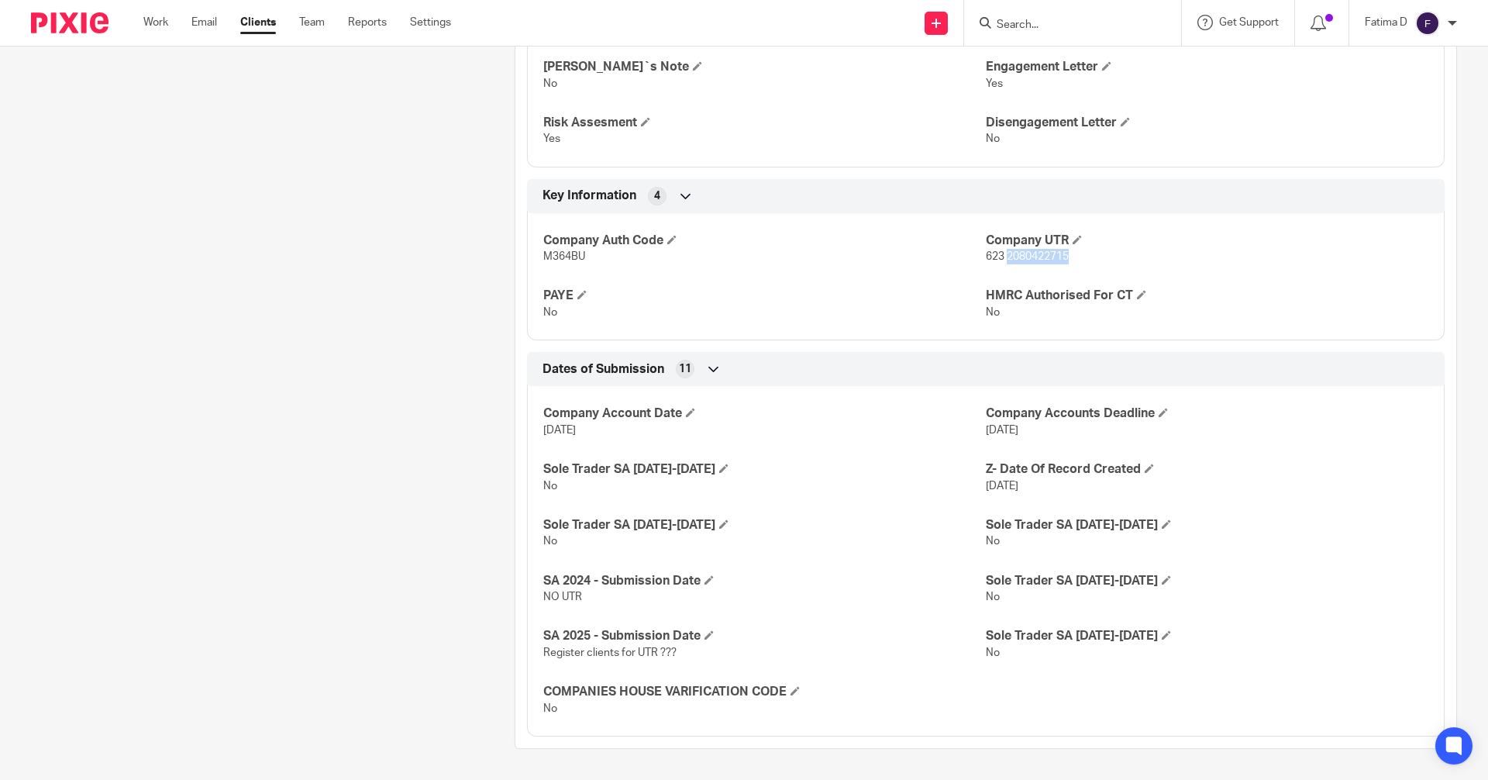
drag, startPoint x: 1066, startPoint y: 257, endPoint x: 1000, endPoint y: 257, distance: 65.9
click at [1000, 257] on p "623 2080422715" at bounding box center [1207, 256] width 442 height 15
copy span "2080422715"
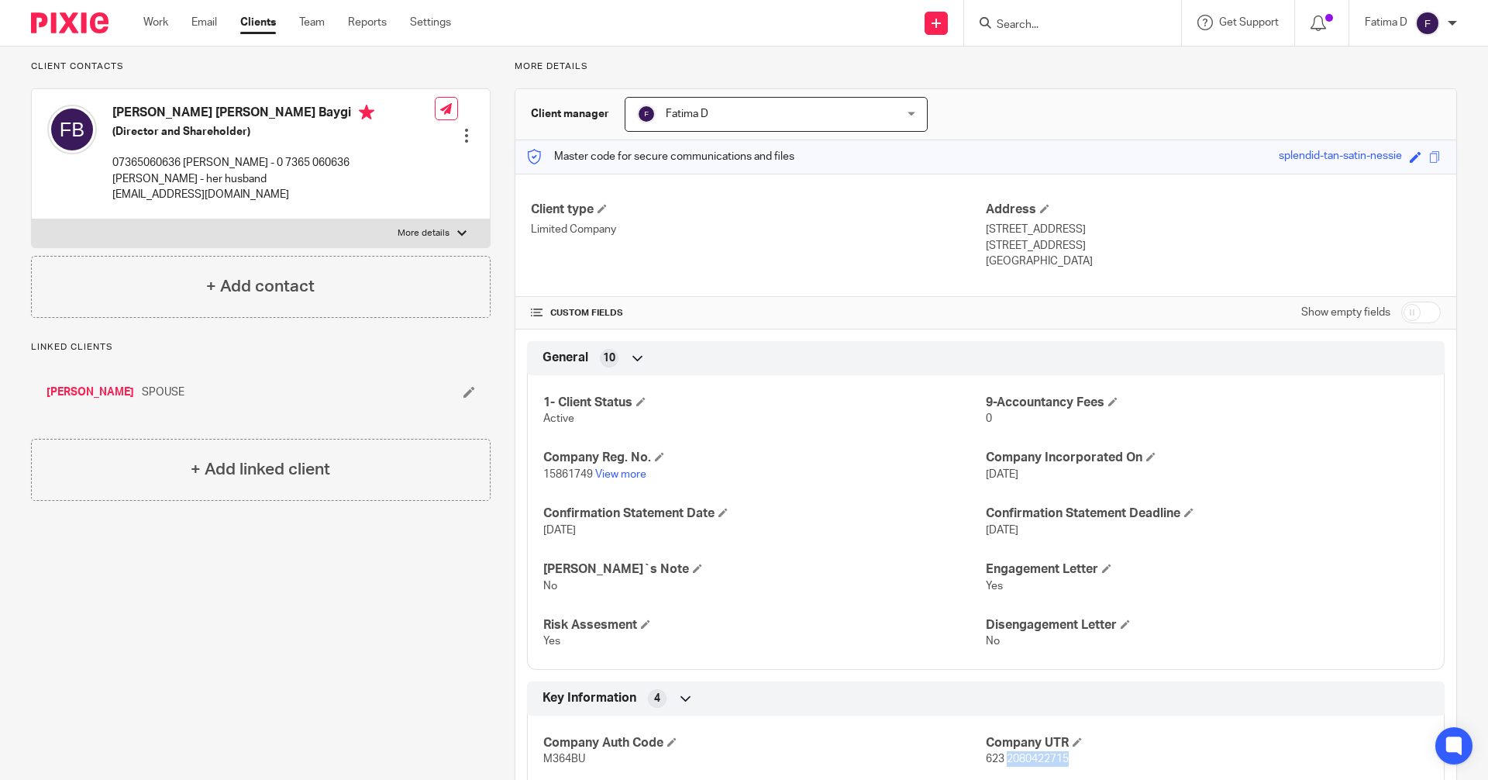
scroll to position [0, 0]
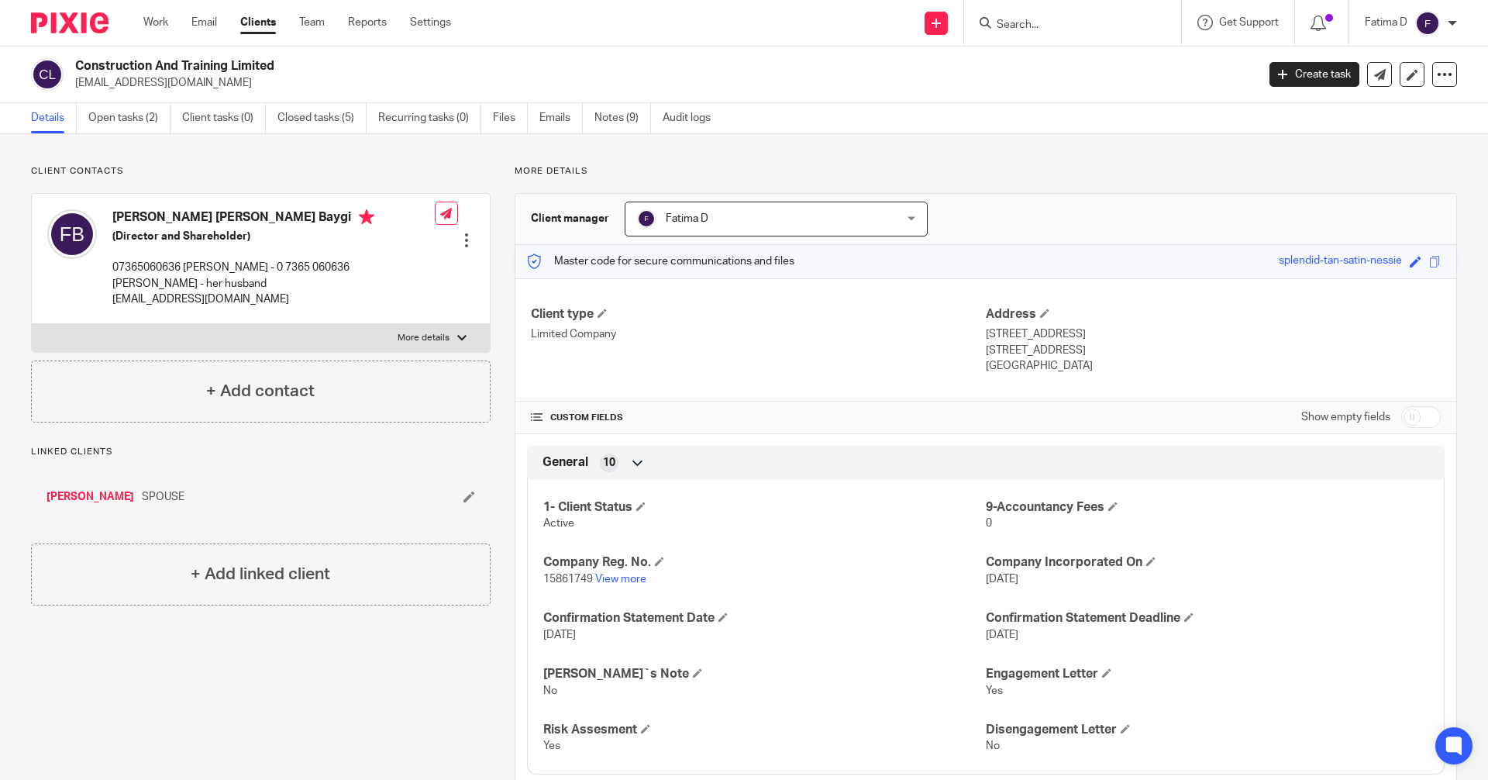
click at [457, 338] on div at bounding box center [461, 337] width 9 height 9
click at [32, 324] on input "More details" at bounding box center [31, 323] width 1 height 1
checkbox input "true"
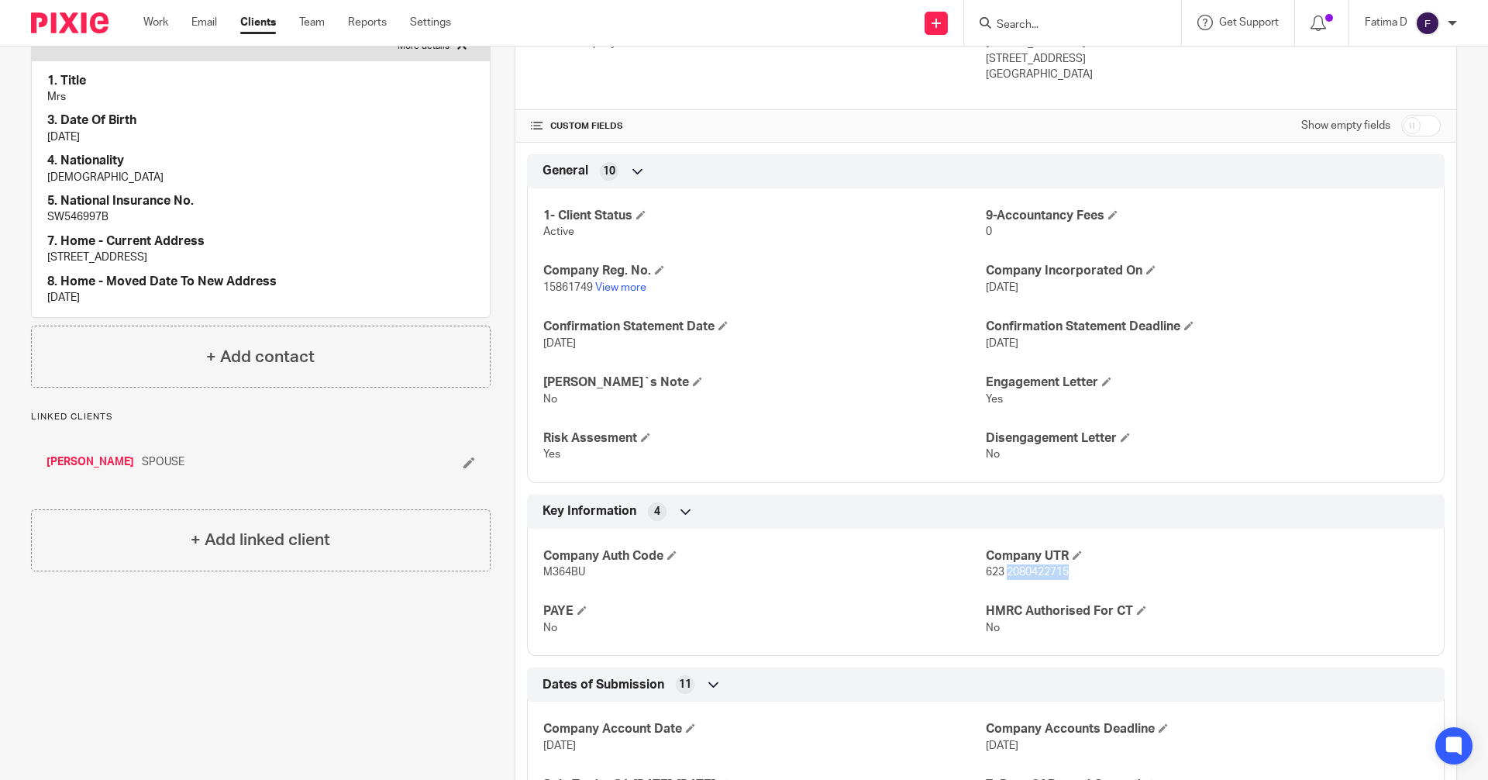
scroll to position [310, 0]
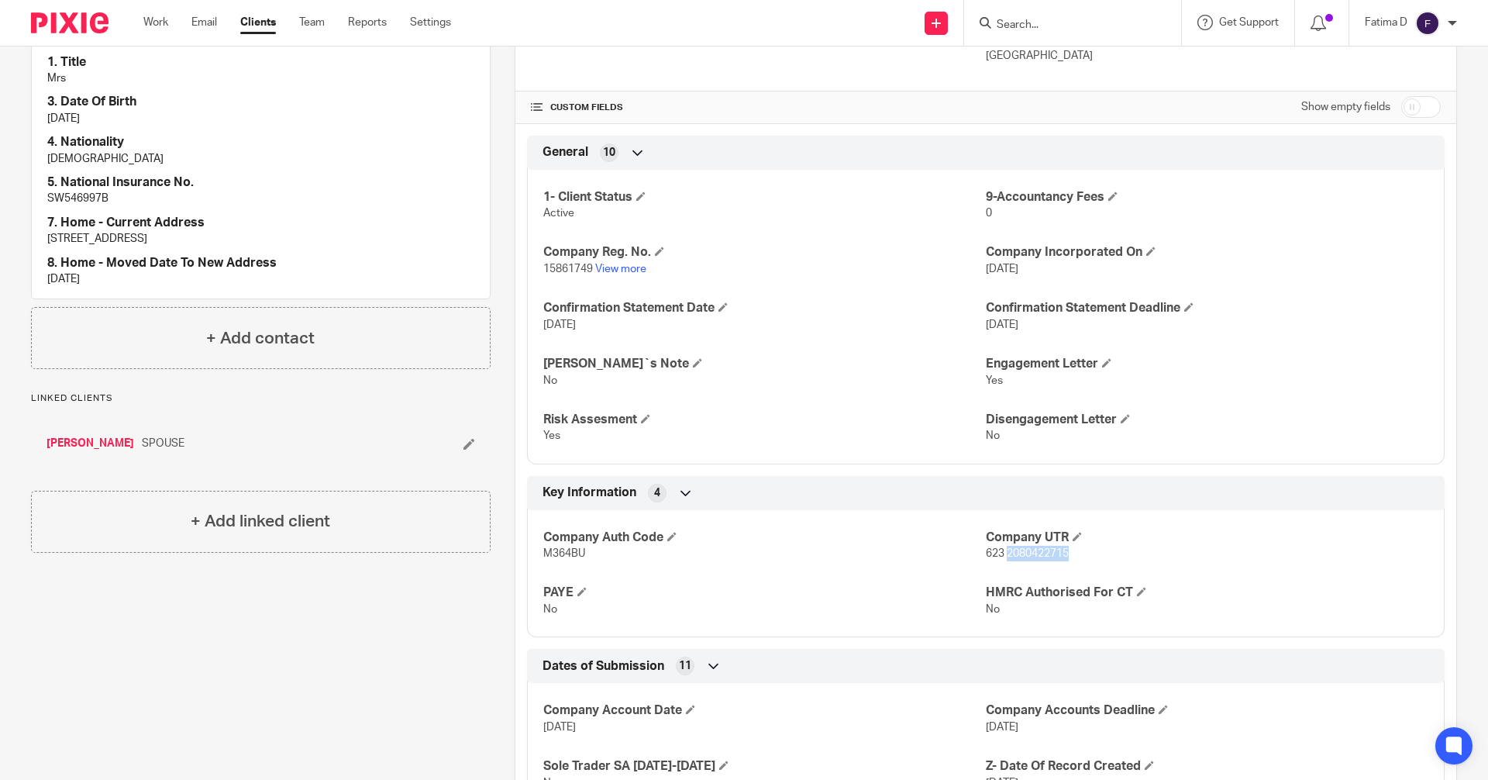
click at [108, 443] on link "Mehrdad Madahi" at bounding box center [90, 443] width 88 height 15
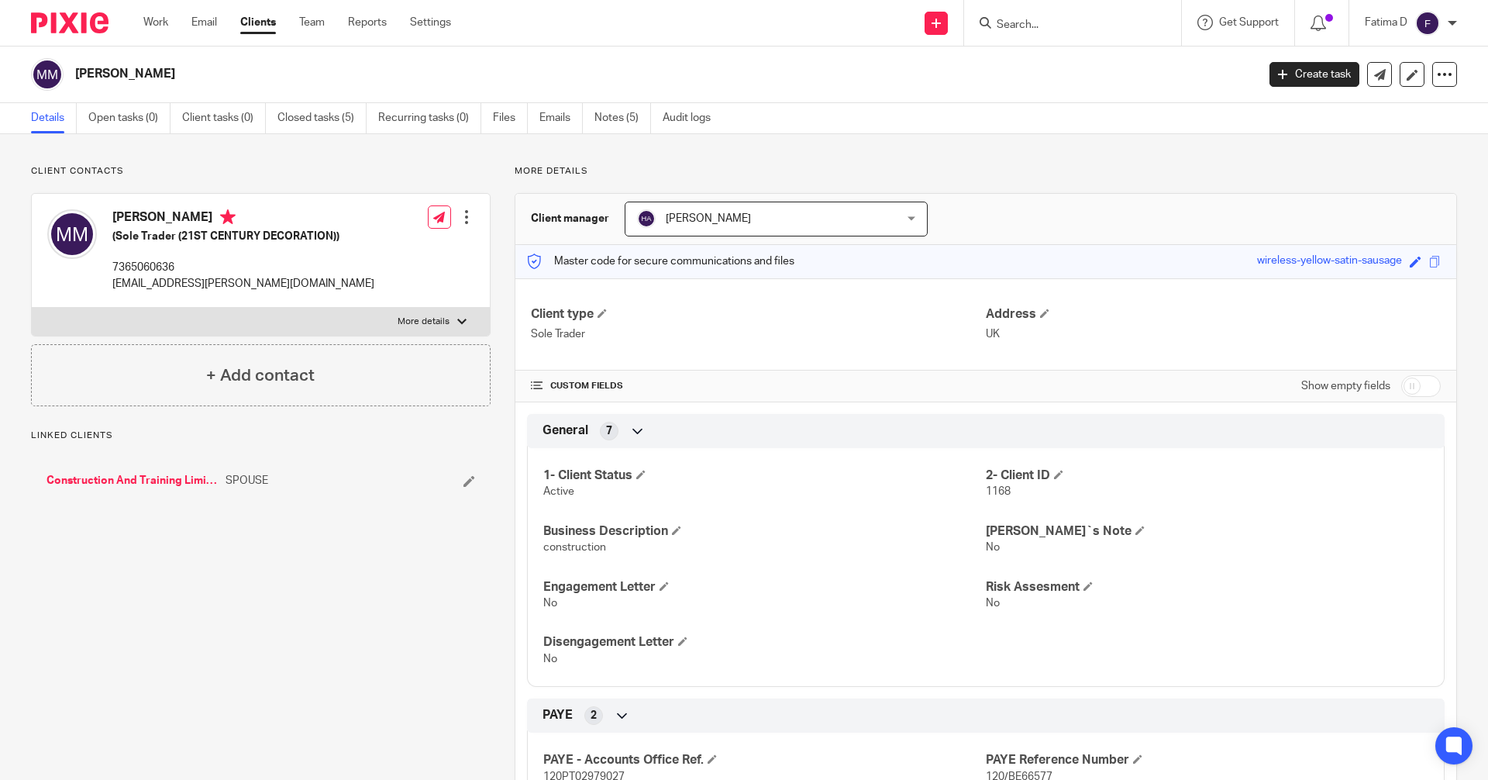
click at [462, 323] on div at bounding box center [461, 321] width 9 height 9
click at [32, 308] on input "More details" at bounding box center [31, 307] width 1 height 1
checkbox input "true"
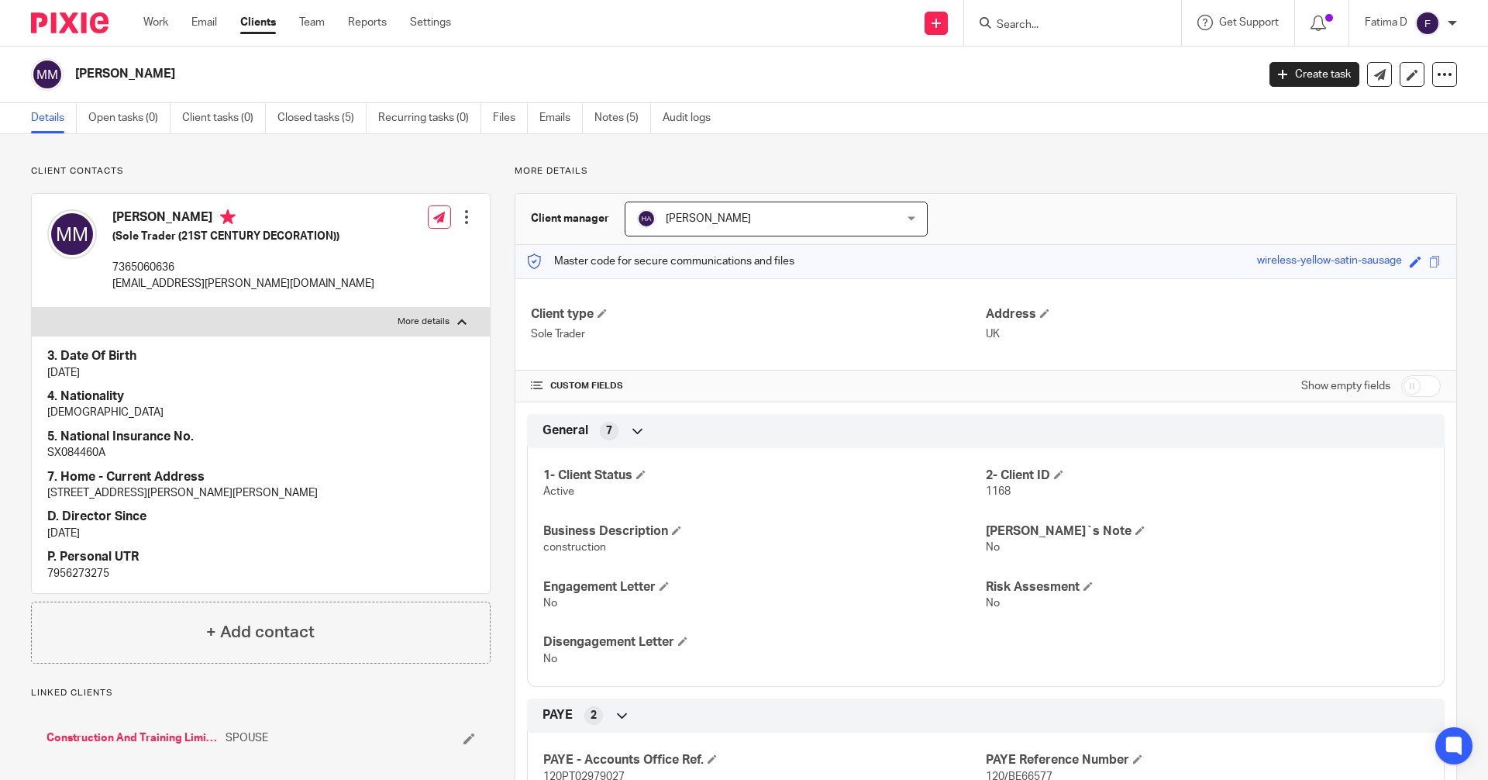
click at [96, 574] on p "7956273275" at bounding box center [260, 573] width 427 height 15
copy p "7956273275"
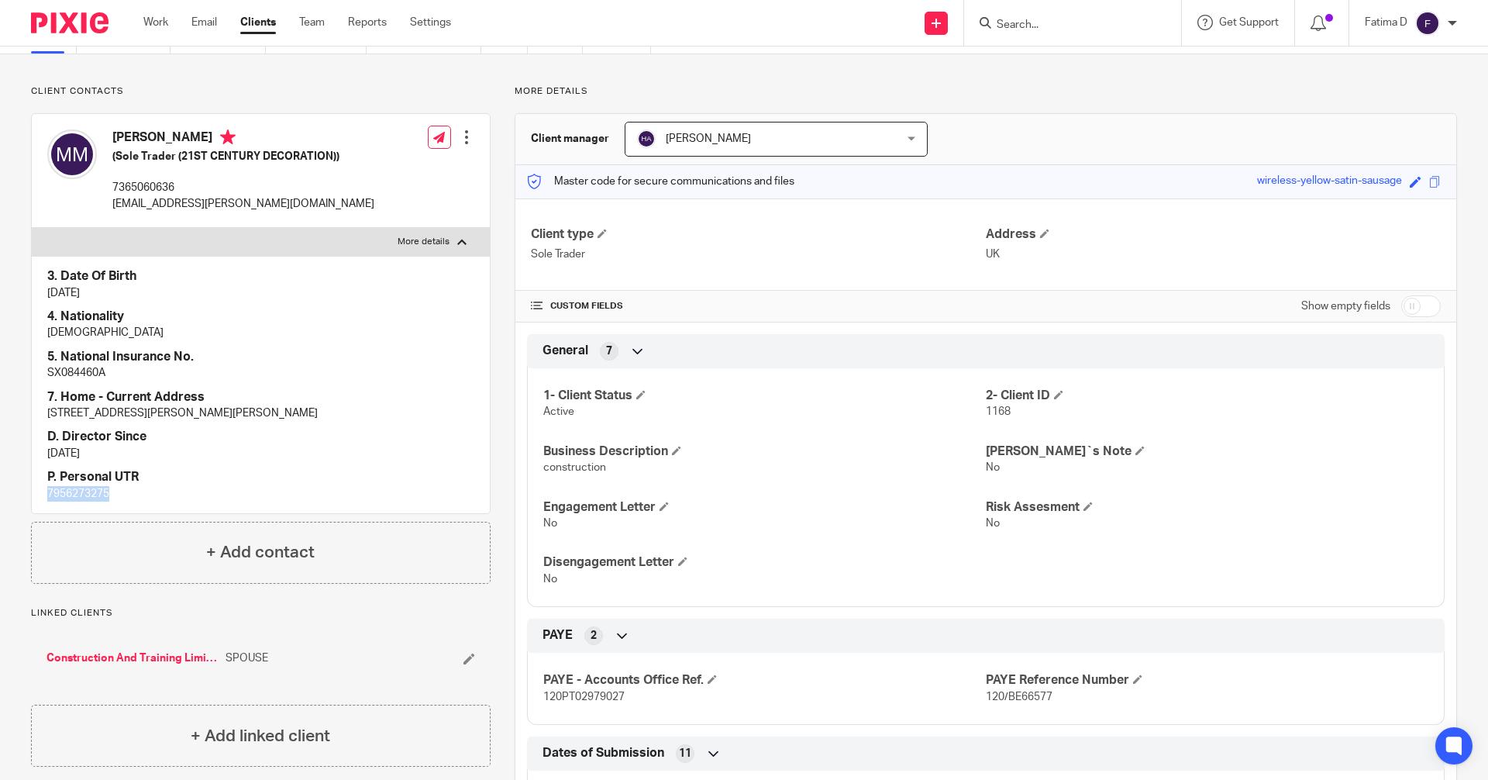
scroll to position [155, 0]
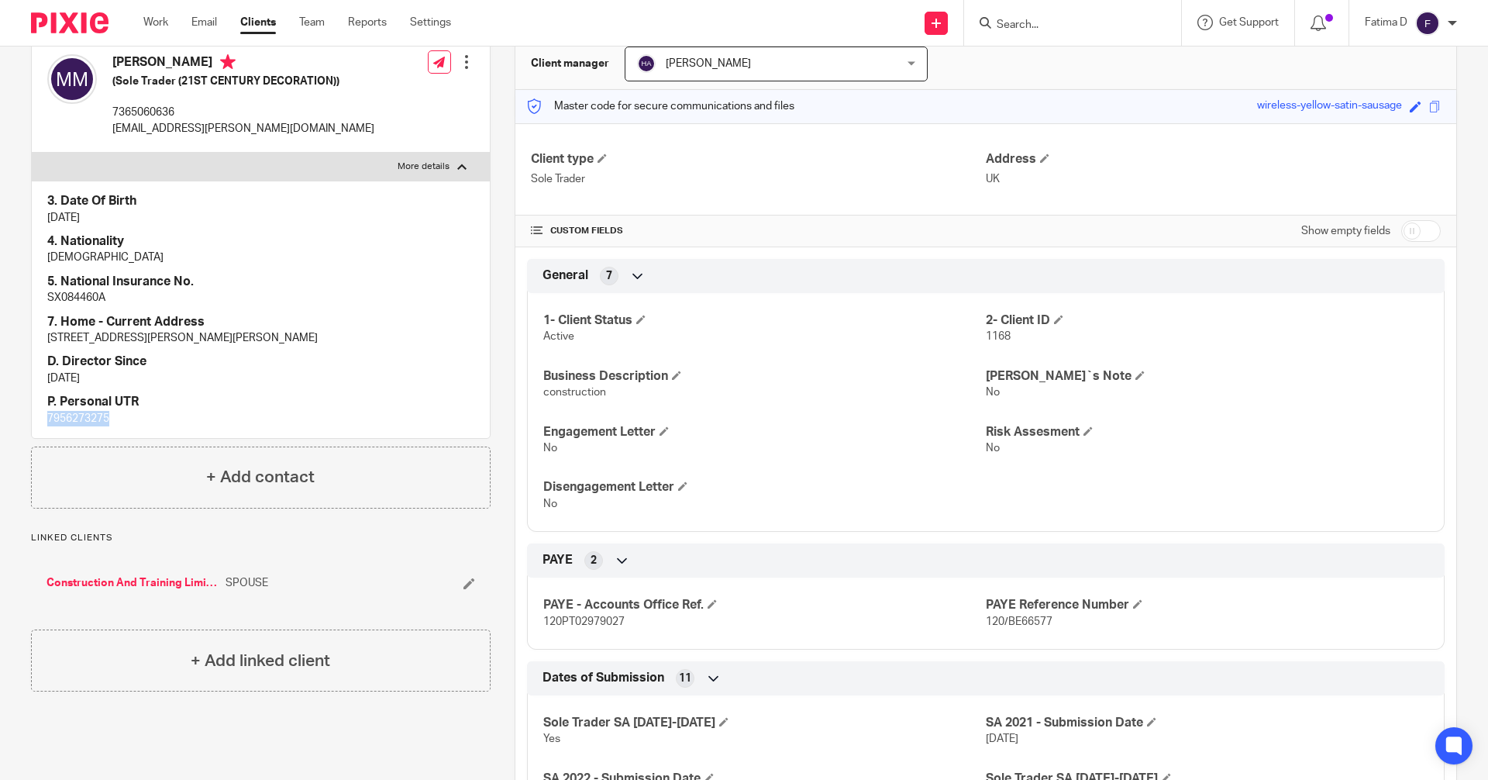
click at [160, 582] on link "Construction And Training Limited" at bounding box center [131, 582] width 171 height 15
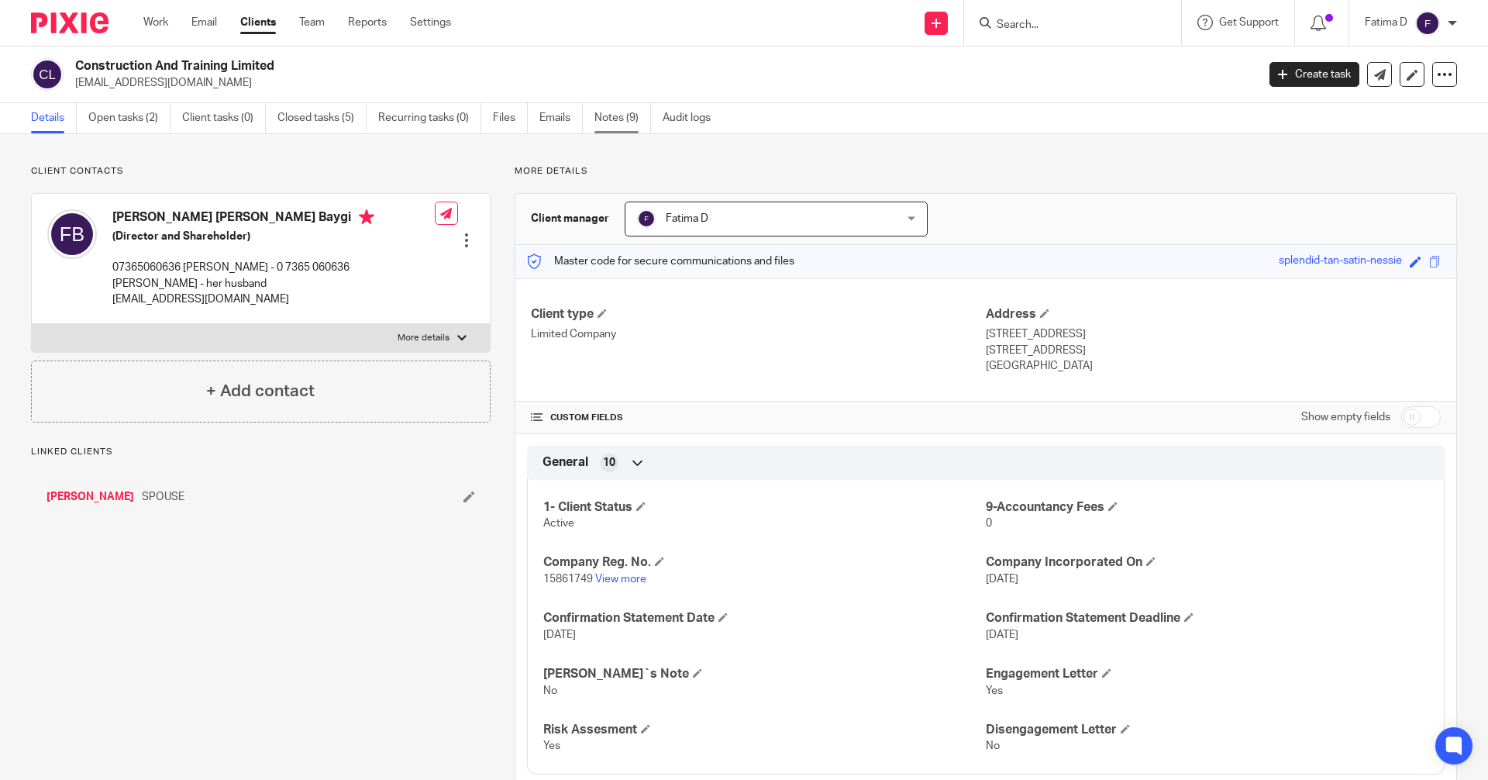
click at [608, 119] on link "Notes (9)" at bounding box center [622, 118] width 57 height 30
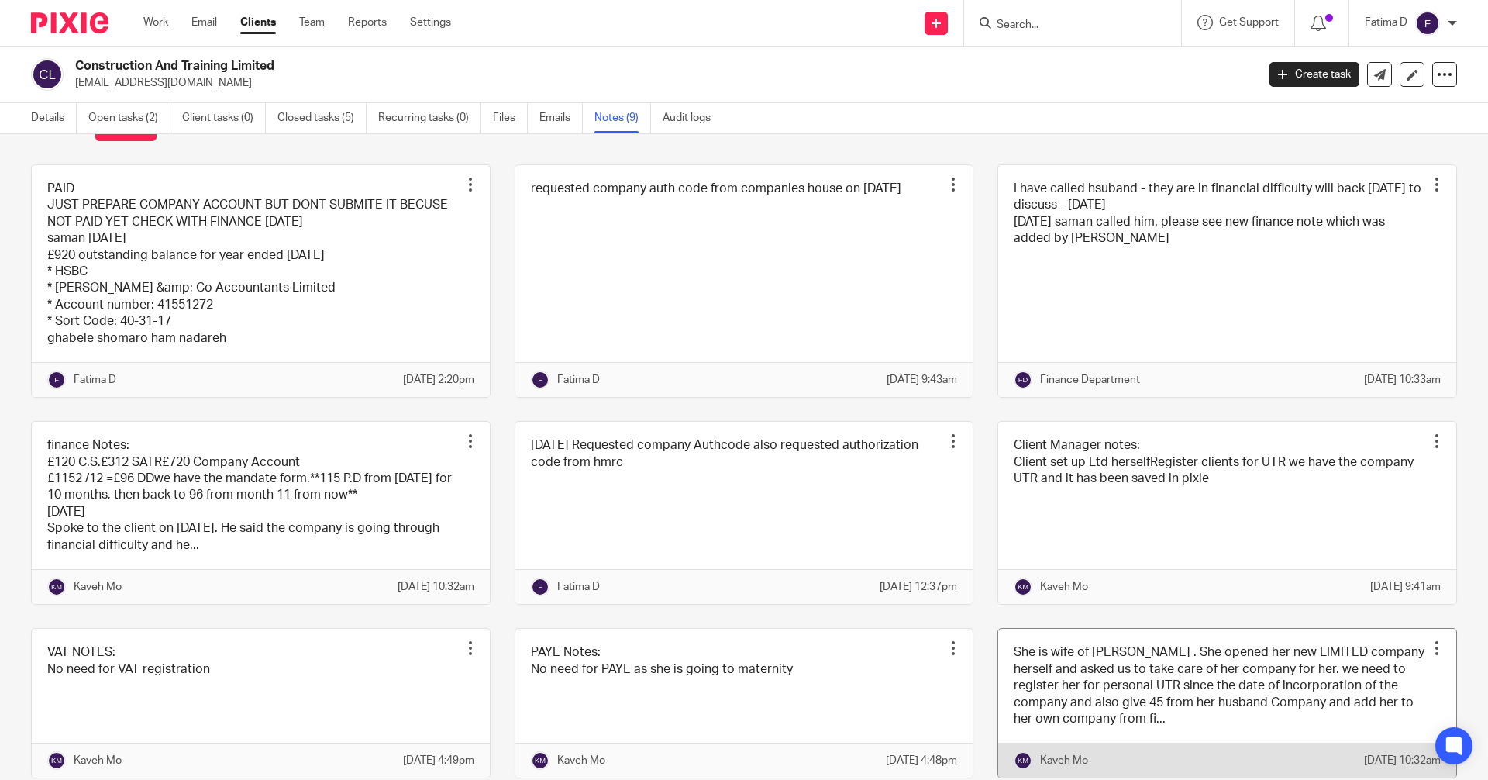
scroll to position [129, 0]
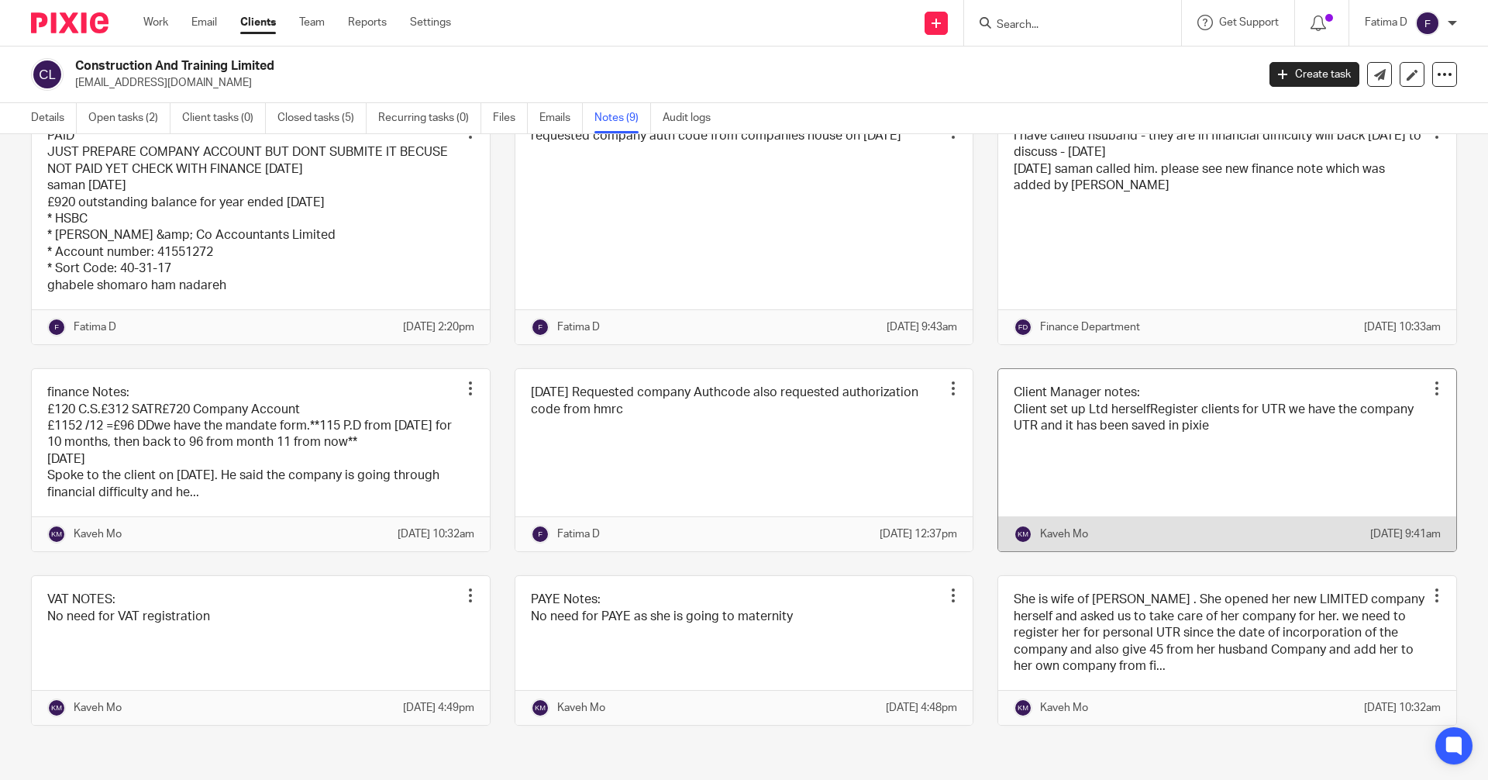
click at [1097, 403] on link at bounding box center [1227, 460] width 458 height 182
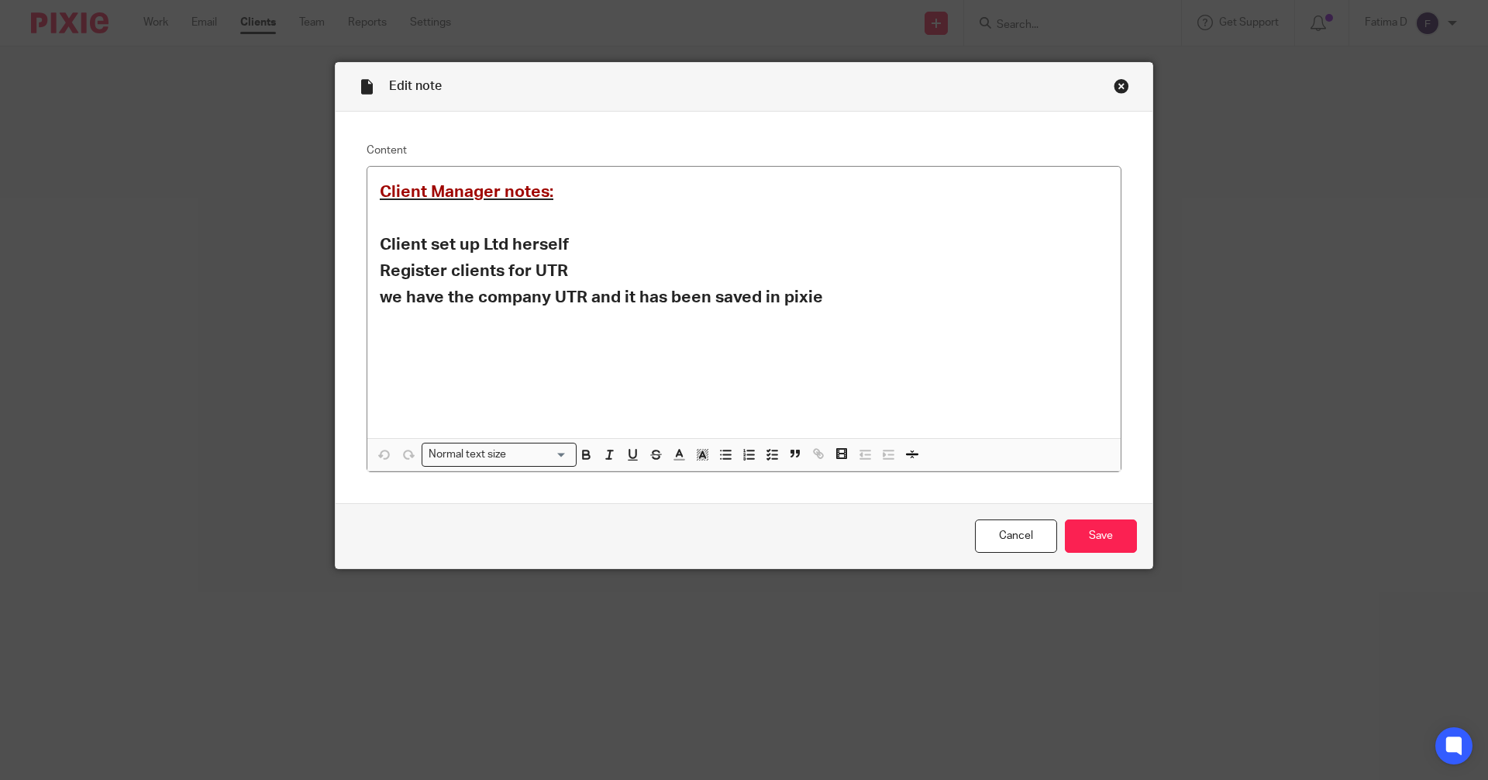
click at [1114, 84] on div "Close this dialog window" at bounding box center [1121, 85] width 15 height 15
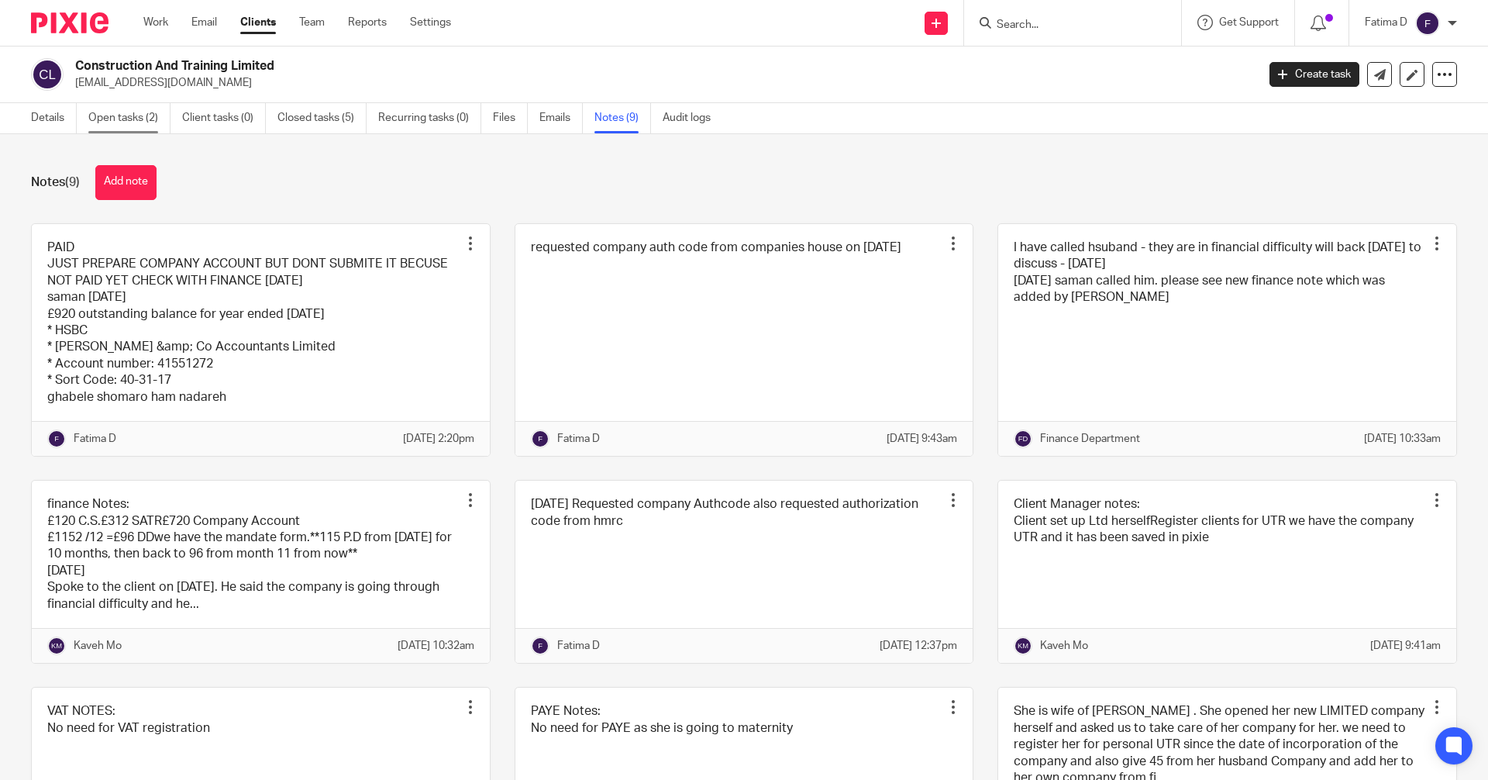
click at [109, 118] on link "Open tasks (2)" at bounding box center [129, 118] width 82 height 30
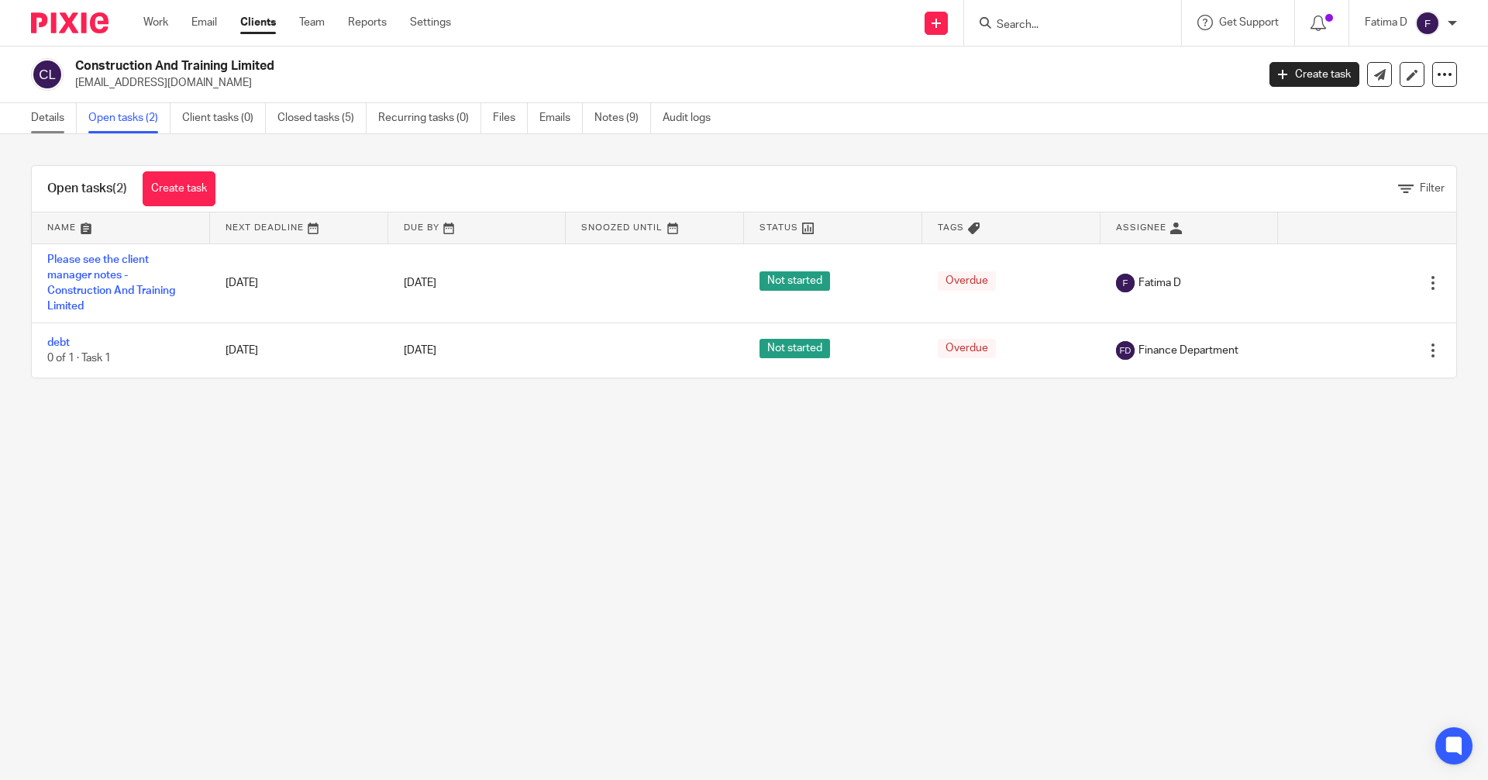
click at [47, 112] on link "Details" at bounding box center [54, 118] width 46 height 30
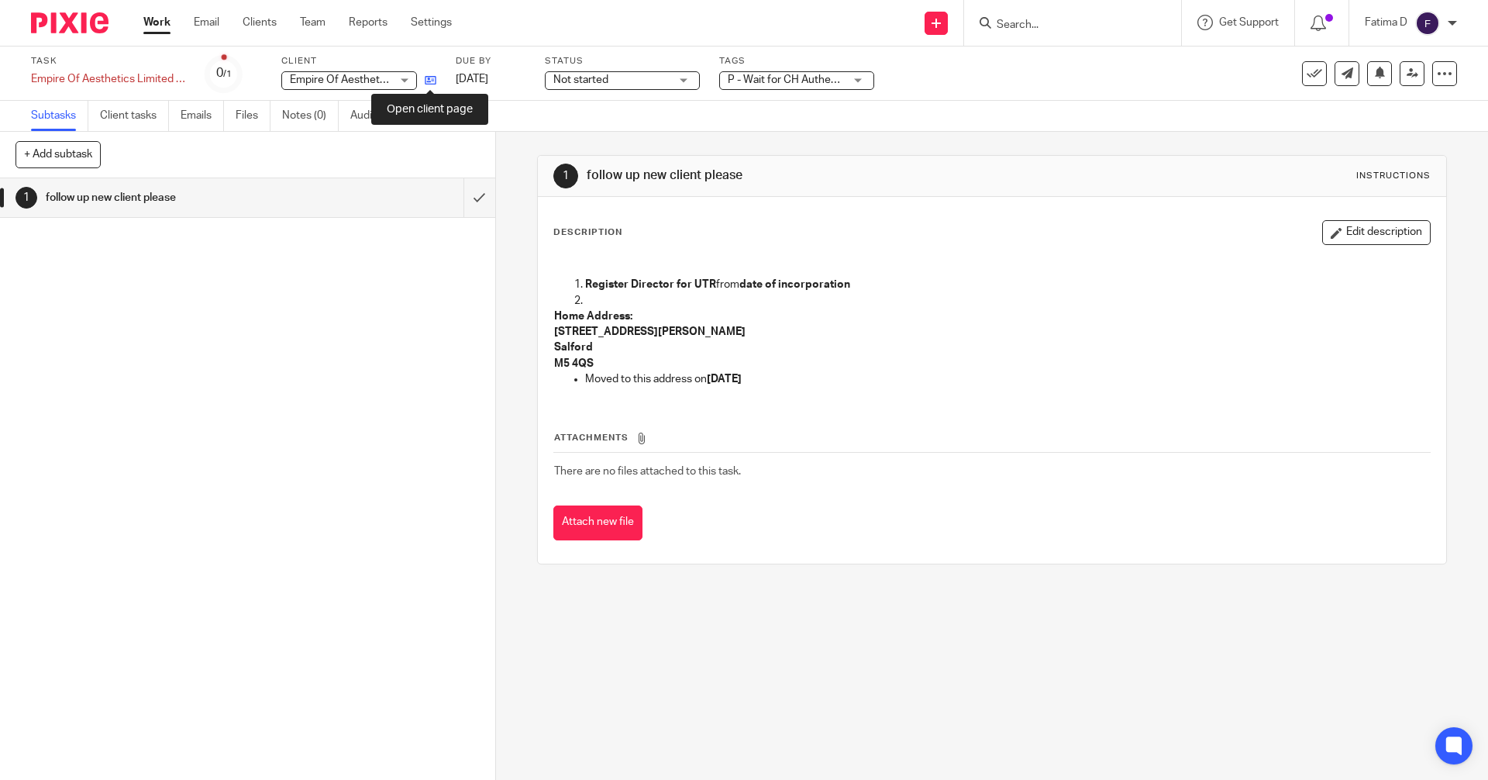
click at [432, 79] on icon at bounding box center [431, 80] width 12 height 12
click at [430, 77] on icon at bounding box center [431, 80] width 12 height 12
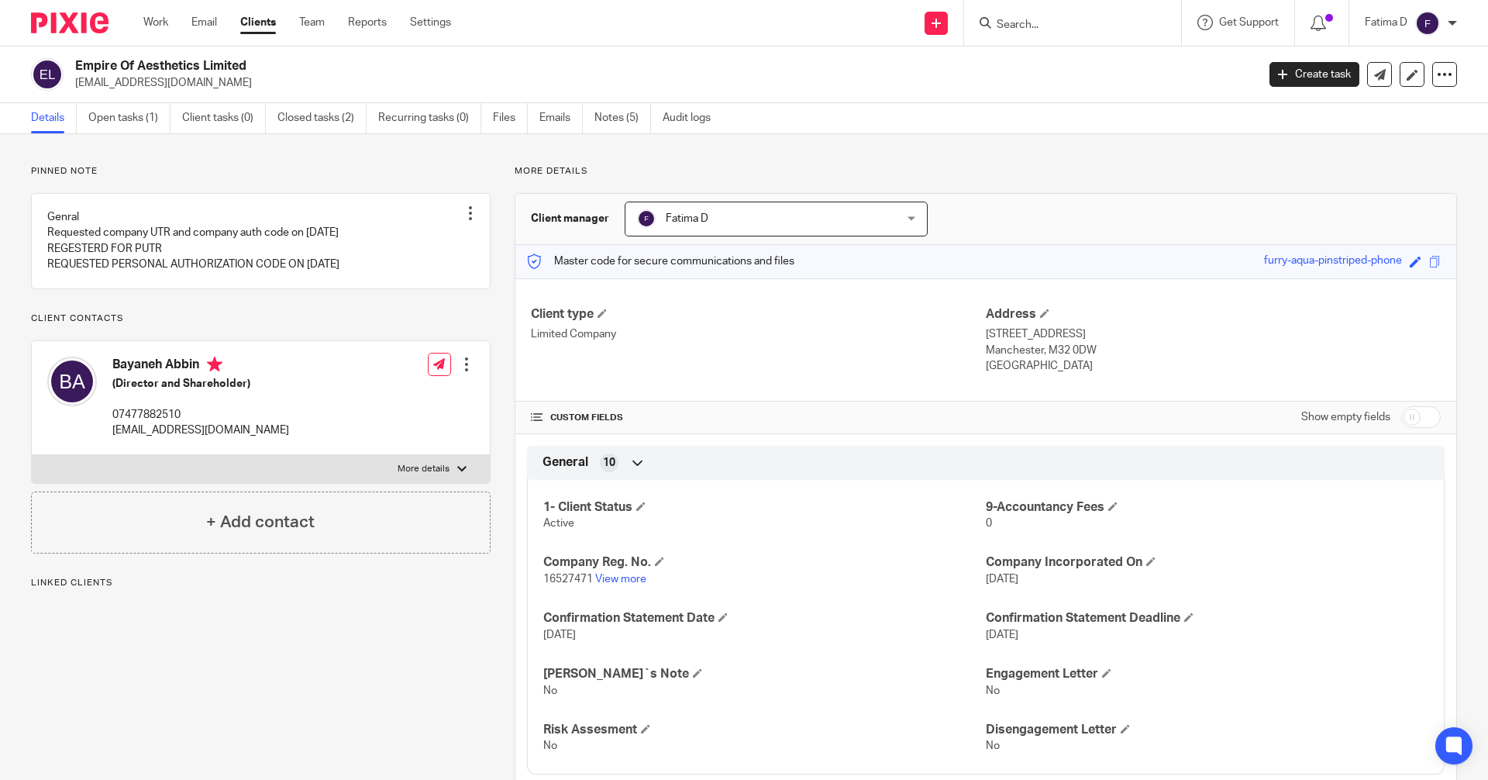
click at [1009, 22] on input "Search" at bounding box center [1064, 26] width 139 height 14
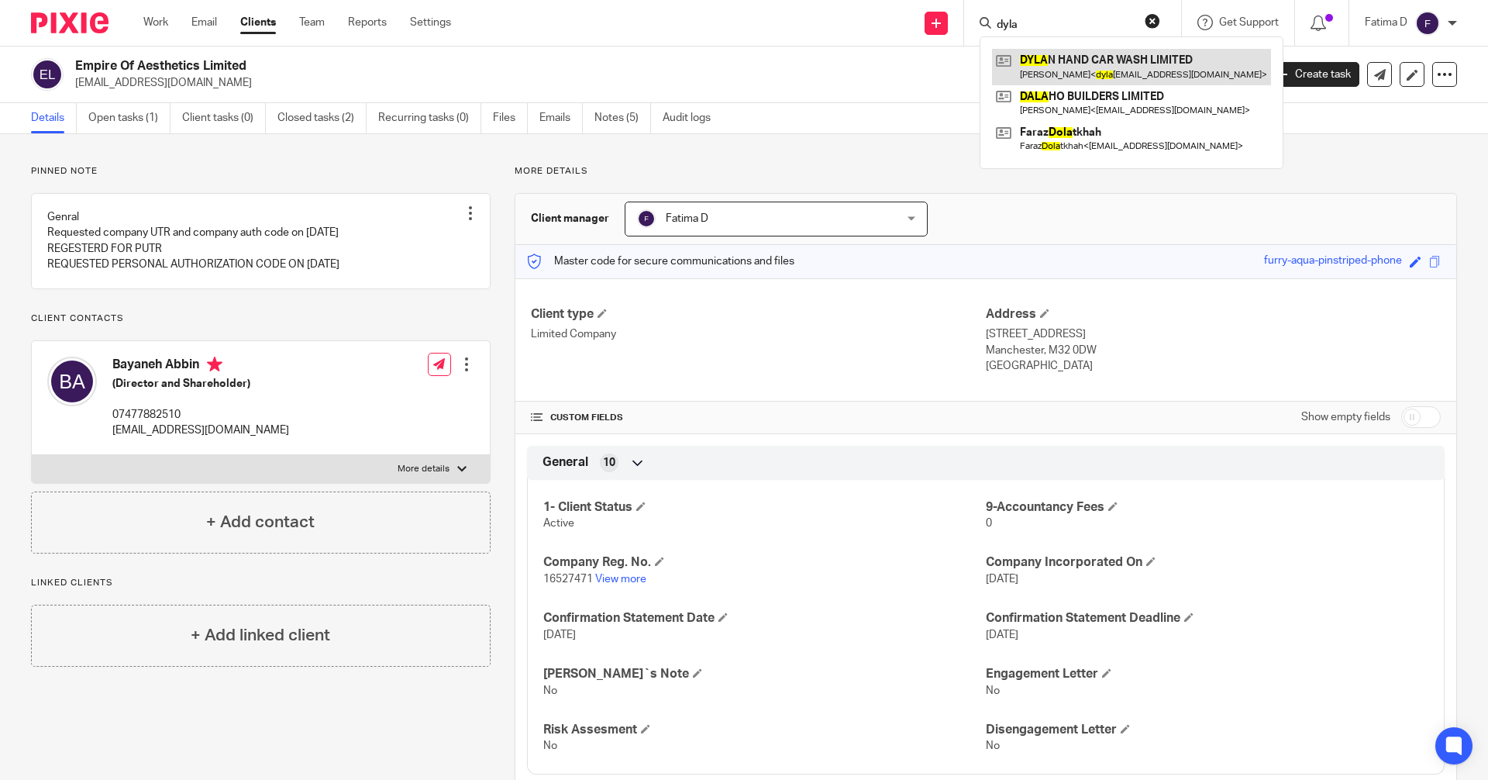
type input "dyla"
click at [1052, 56] on link at bounding box center [1131, 67] width 279 height 36
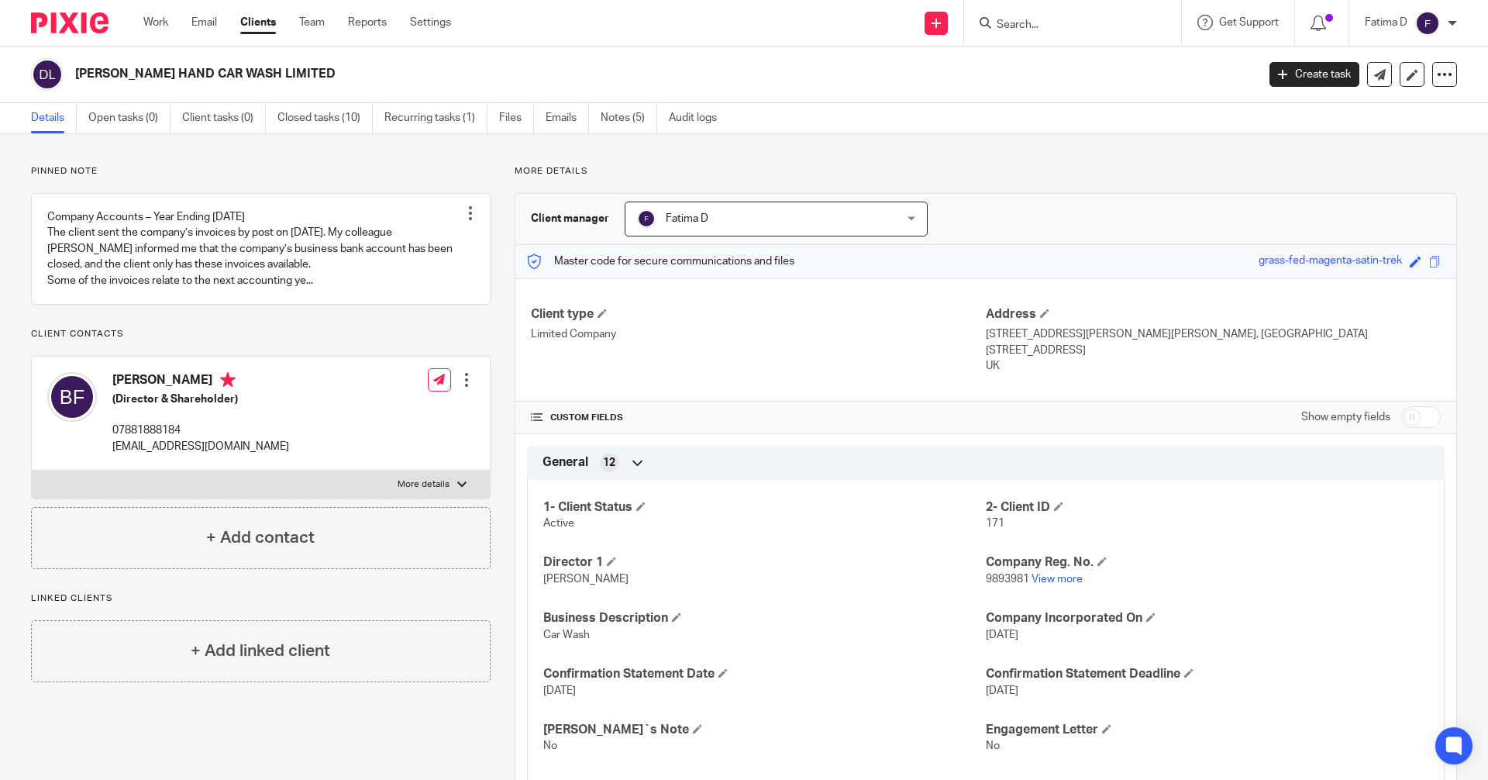
click at [457, 485] on div at bounding box center [461, 484] width 9 height 9
click at [32, 470] on input "More details" at bounding box center [31, 470] width 1 height 1
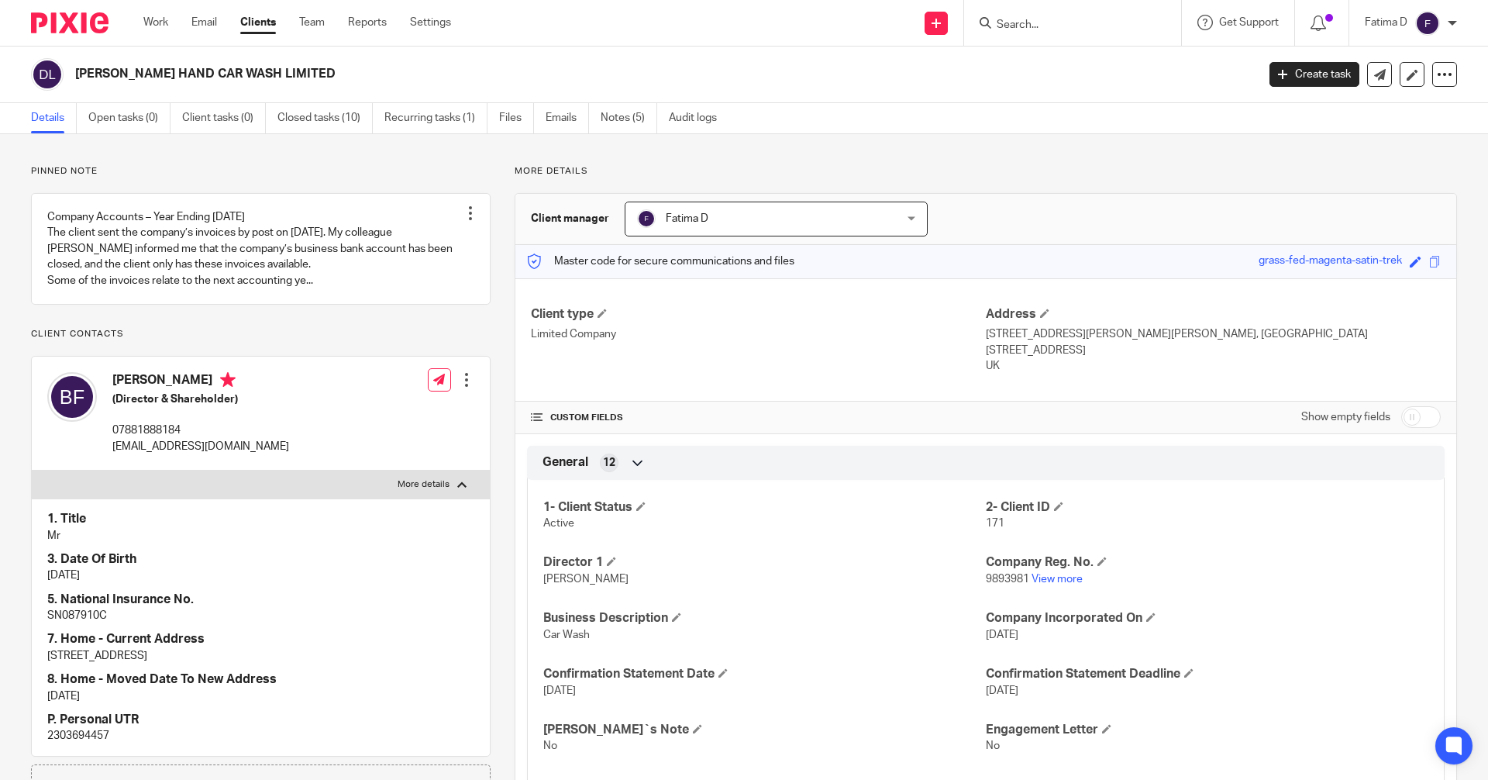
click at [457, 485] on div at bounding box center [461, 484] width 9 height 9
click at [32, 470] on input "More details" at bounding box center [31, 470] width 1 height 1
checkbox input "false"
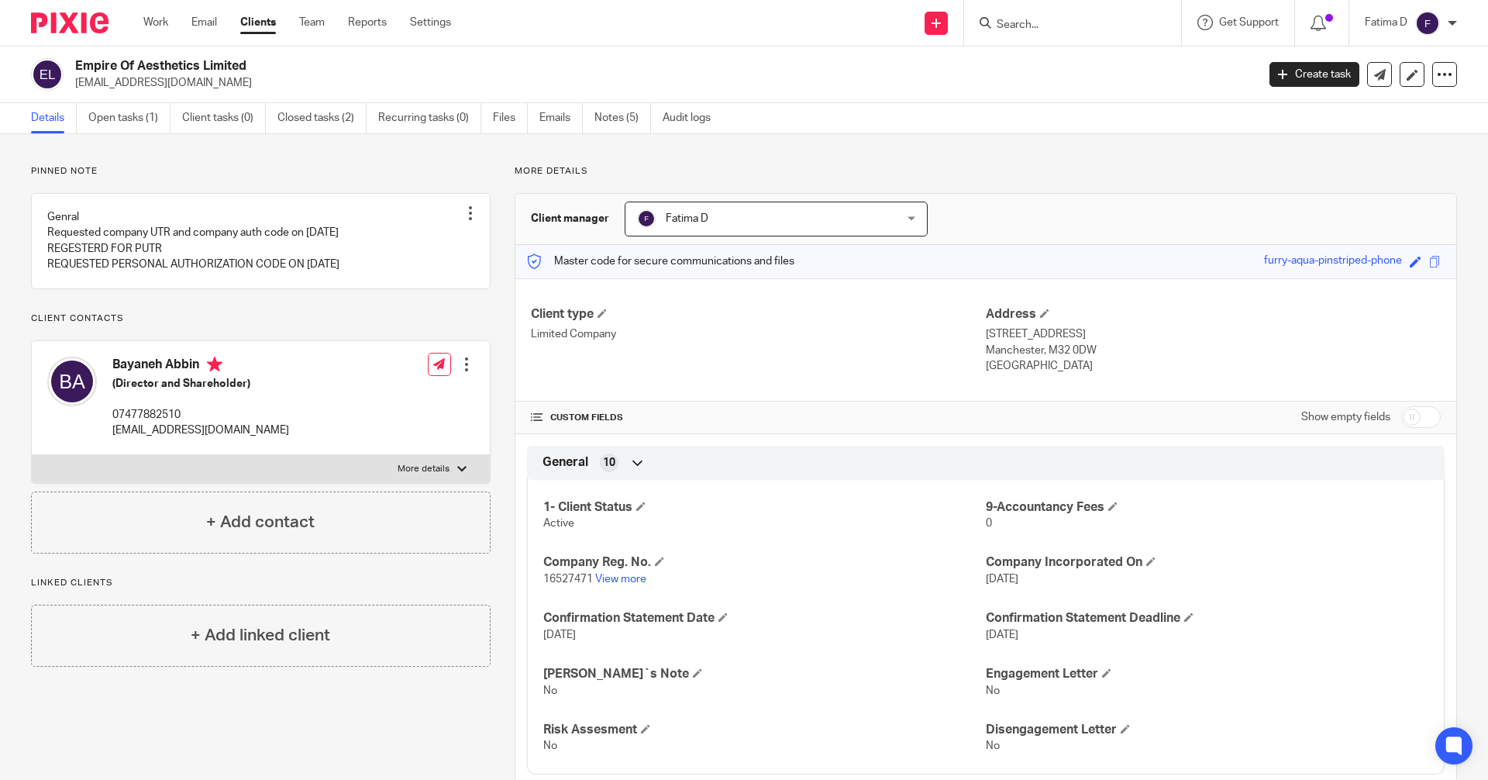
click at [874, 532] on div "1- Client Status Active 9-Accountancy Fees 0 Company Reg. No. 16527471 View mor…" at bounding box center [986, 621] width 918 height 306
click at [266, 21] on link "Clients" at bounding box center [258, 22] width 36 height 15
